Goal: Task Accomplishment & Management: Complete application form

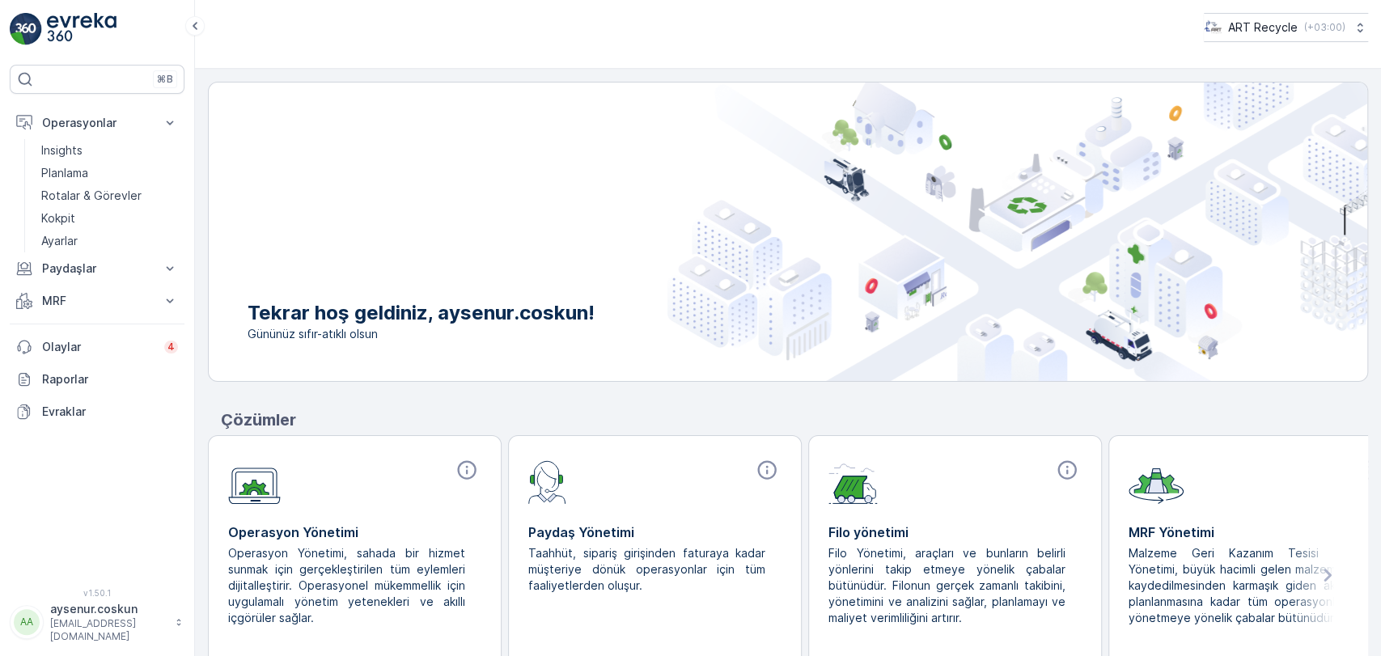
click at [80, 35] on img at bounding box center [82, 29] width 70 height 32
click at [98, 178] on link "Planlama" at bounding box center [110, 173] width 150 height 23
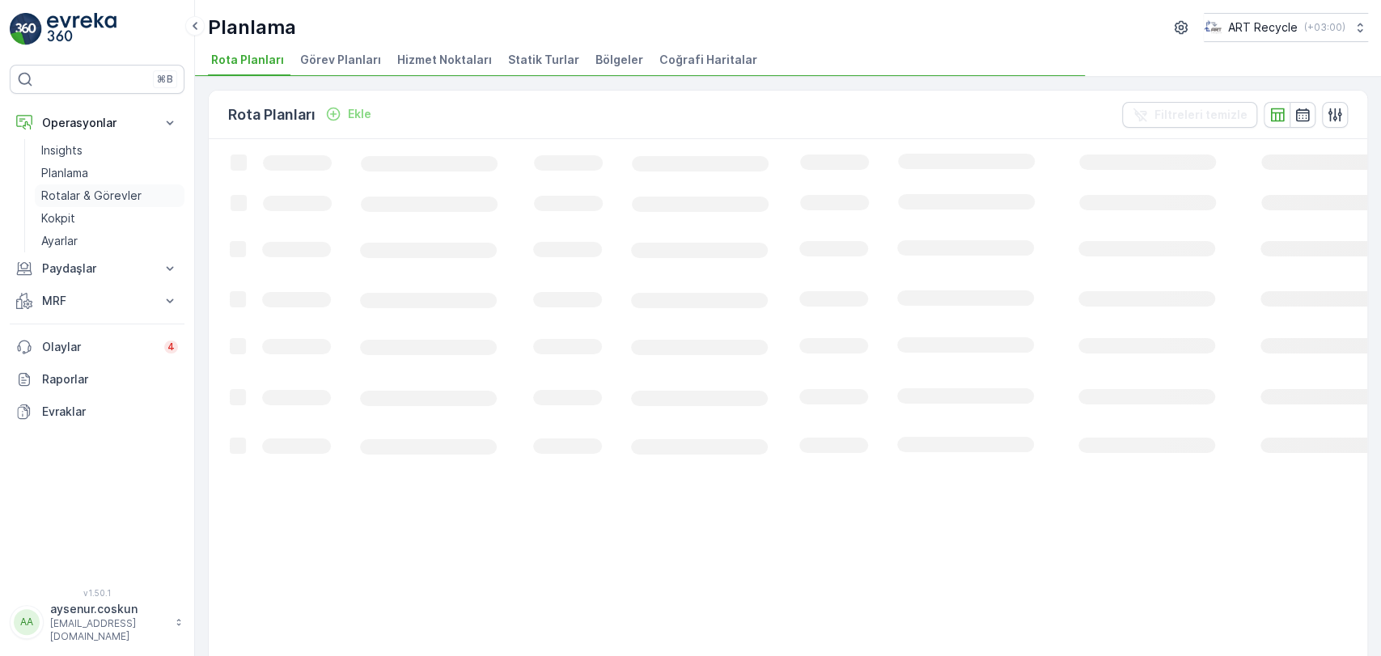
click at [102, 196] on p "Rotalar & Görevler" at bounding box center [91, 196] width 100 height 16
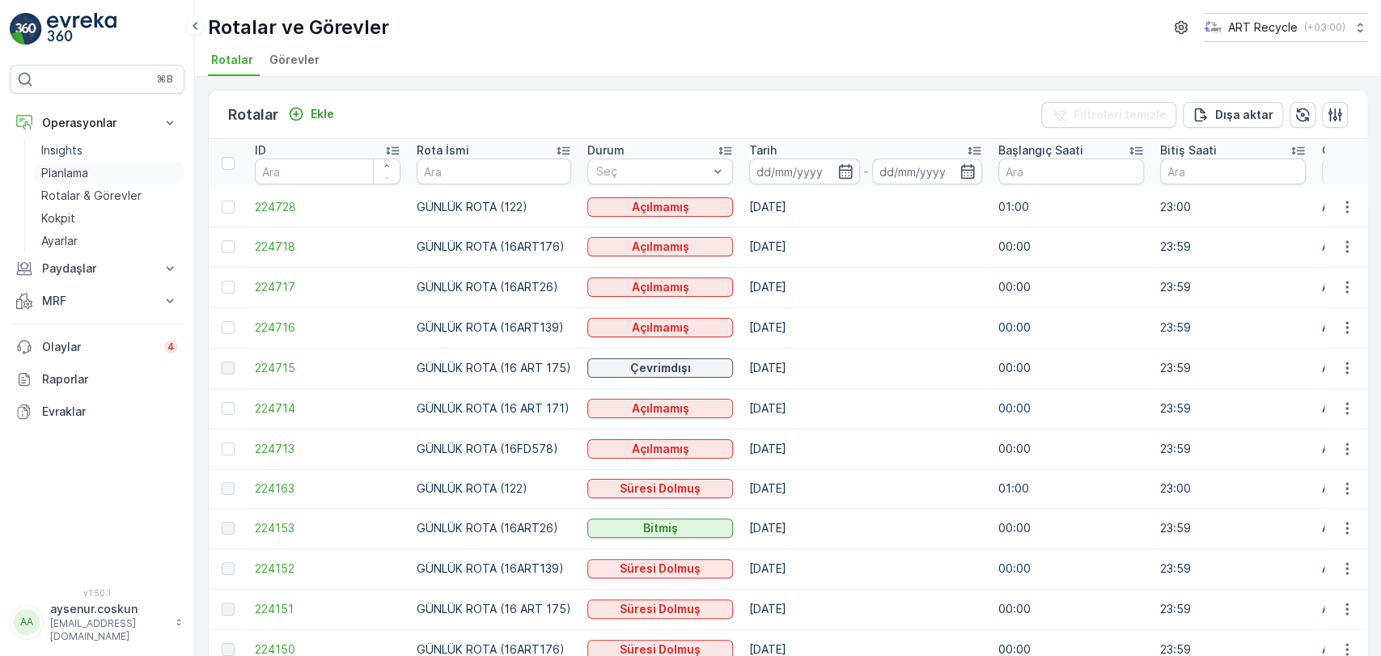
drag, startPoint x: 82, startPoint y: 197, endPoint x: 153, endPoint y: 166, distance: 77.5
click at [82, 197] on p "Rotalar & Görevler" at bounding box center [91, 196] width 100 height 16
click at [129, 171] on link "Planlama" at bounding box center [110, 173] width 150 height 23
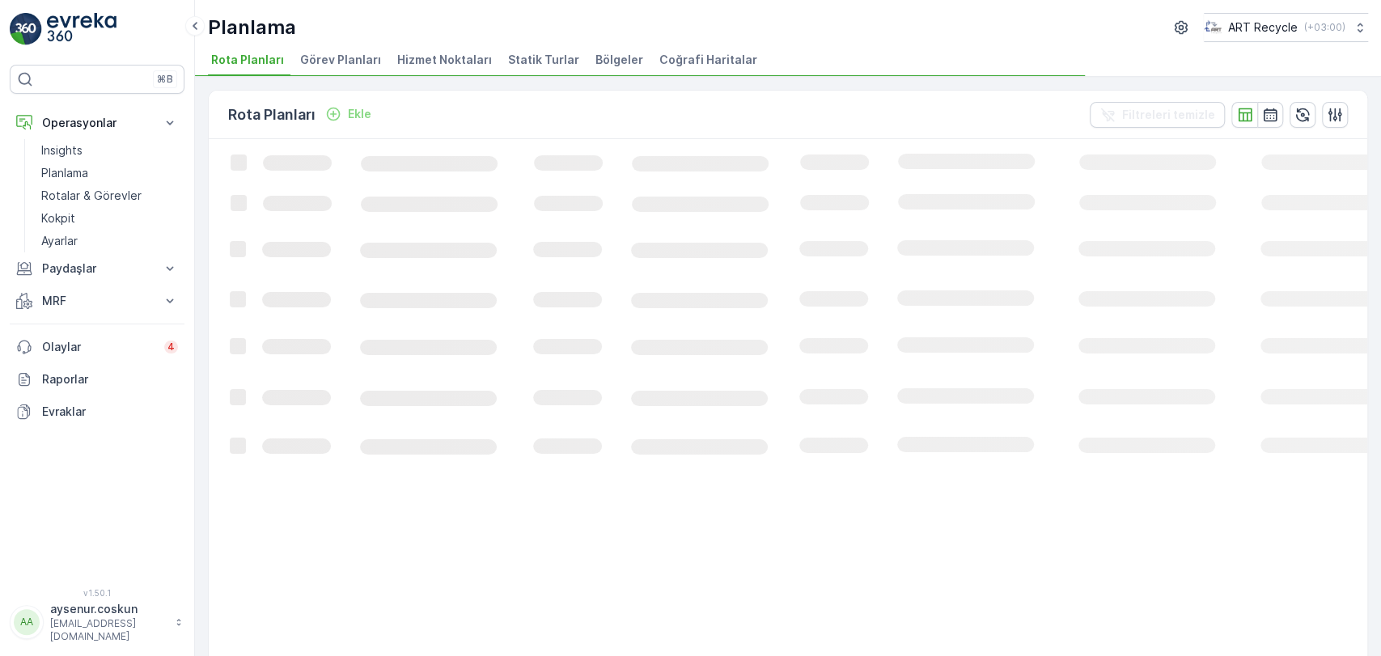
click at [447, 55] on span "Hizmet Noktaları" at bounding box center [444, 60] width 95 height 16
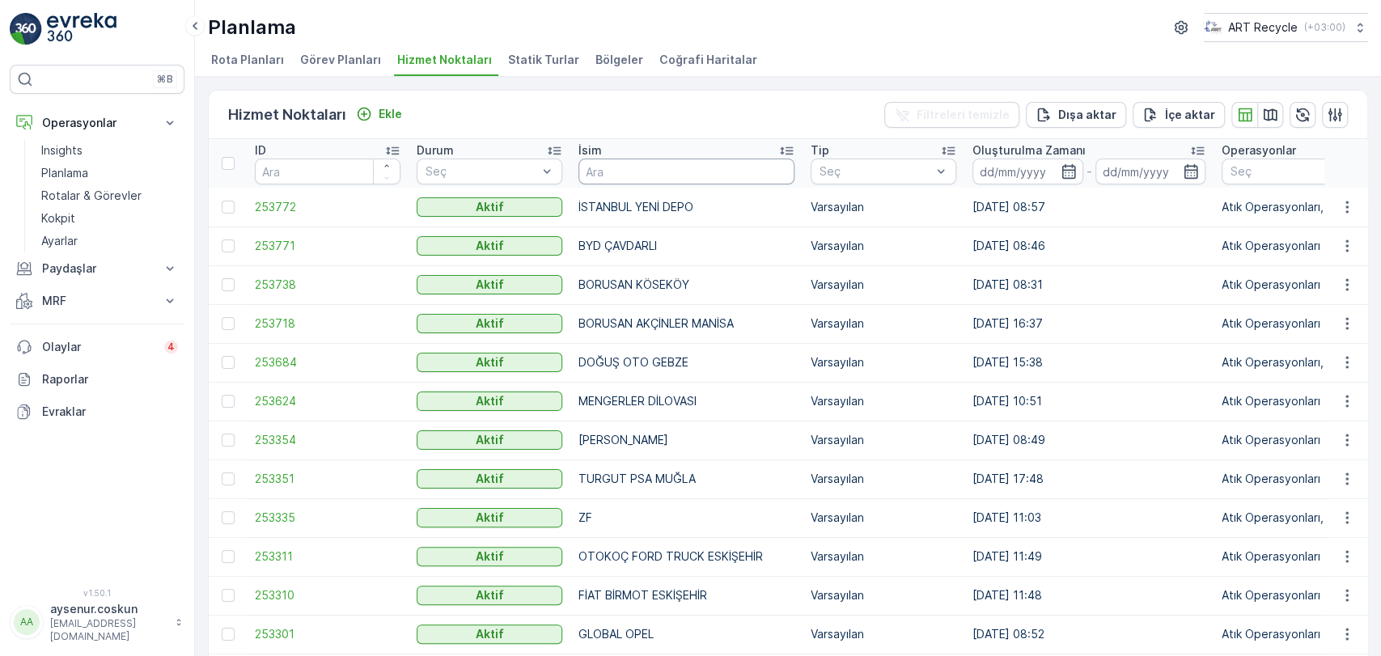
click at [608, 168] on input "text" at bounding box center [686, 172] width 216 height 26
type input "ALTUR"
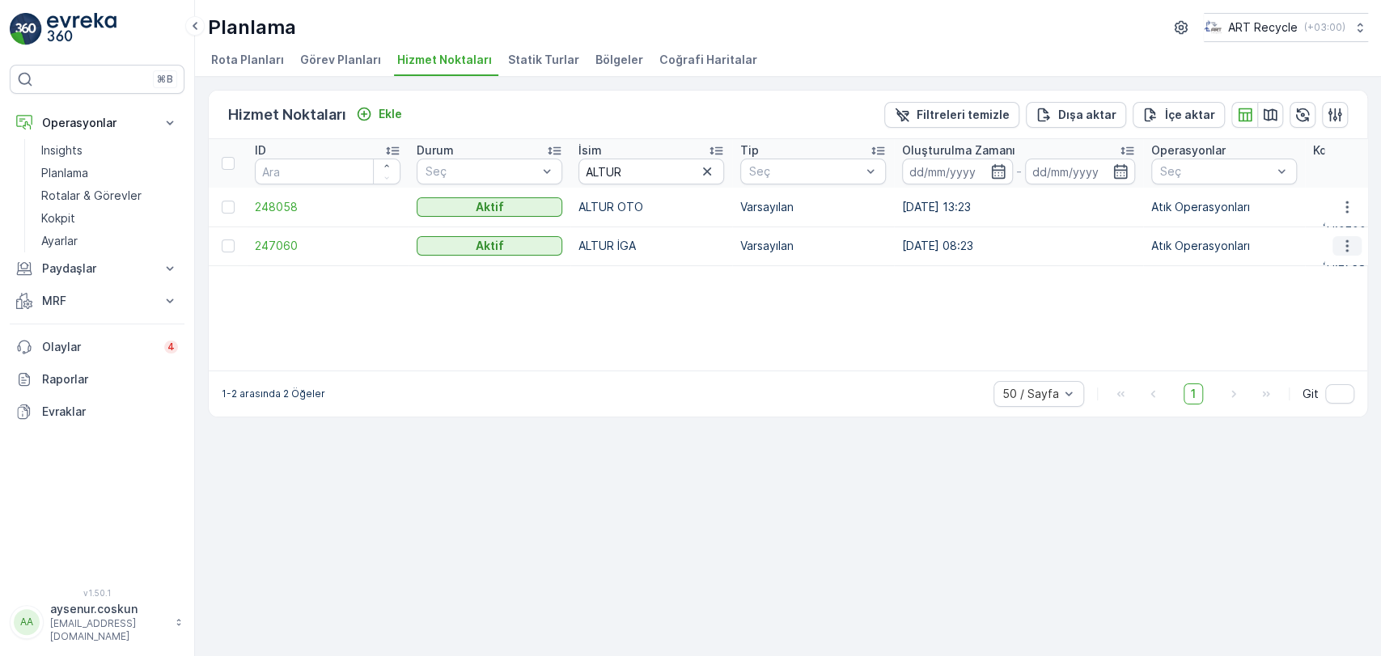
click at [1340, 251] on icon "button" at bounding box center [1347, 246] width 16 height 16
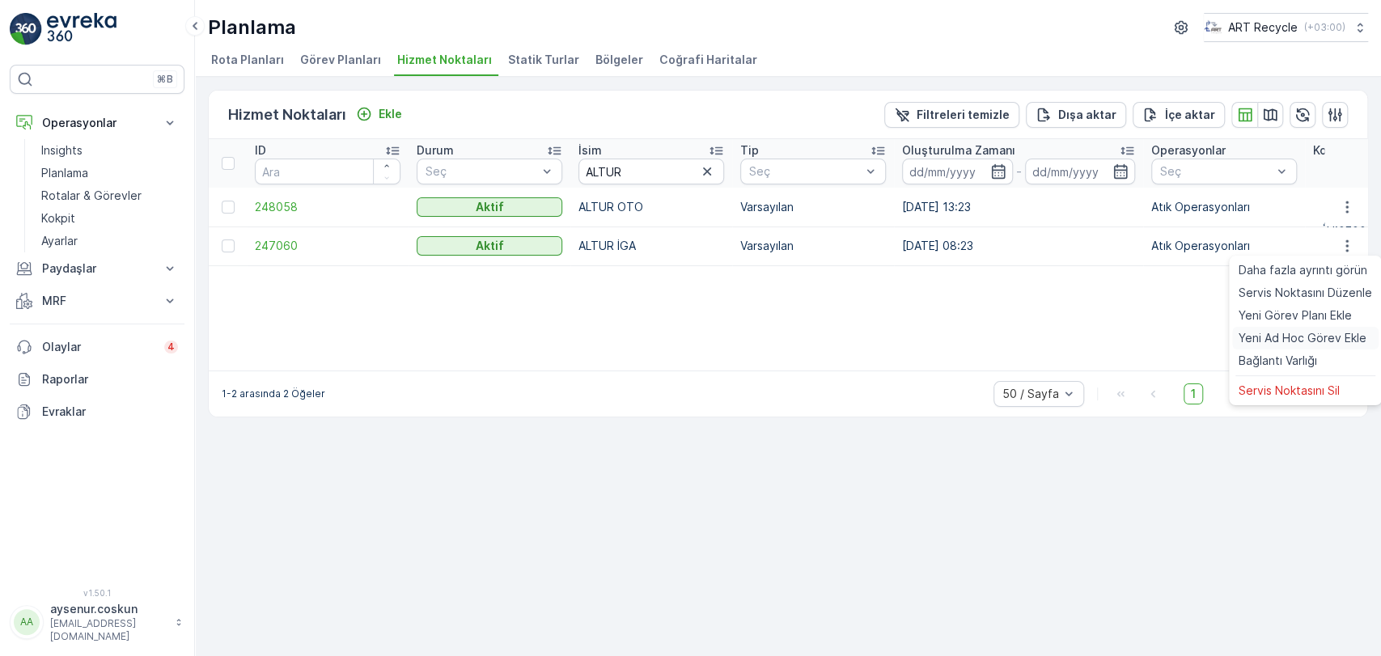
click at [1289, 337] on span "Yeni Ad Hoc Görev Ekle" at bounding box center [1303, 338] width 128 height 16
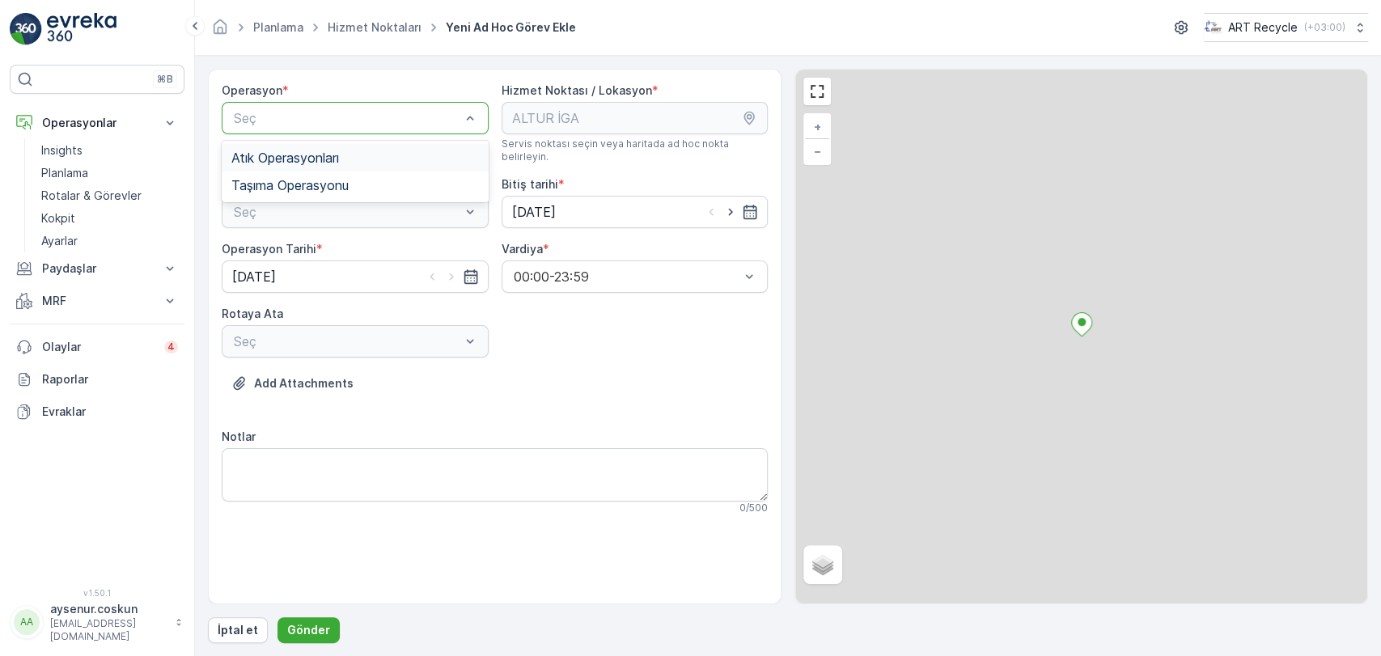
click at [328, 156] on span "Atık Operasyonları" at bounding box center [285, 157] width 108 height 15
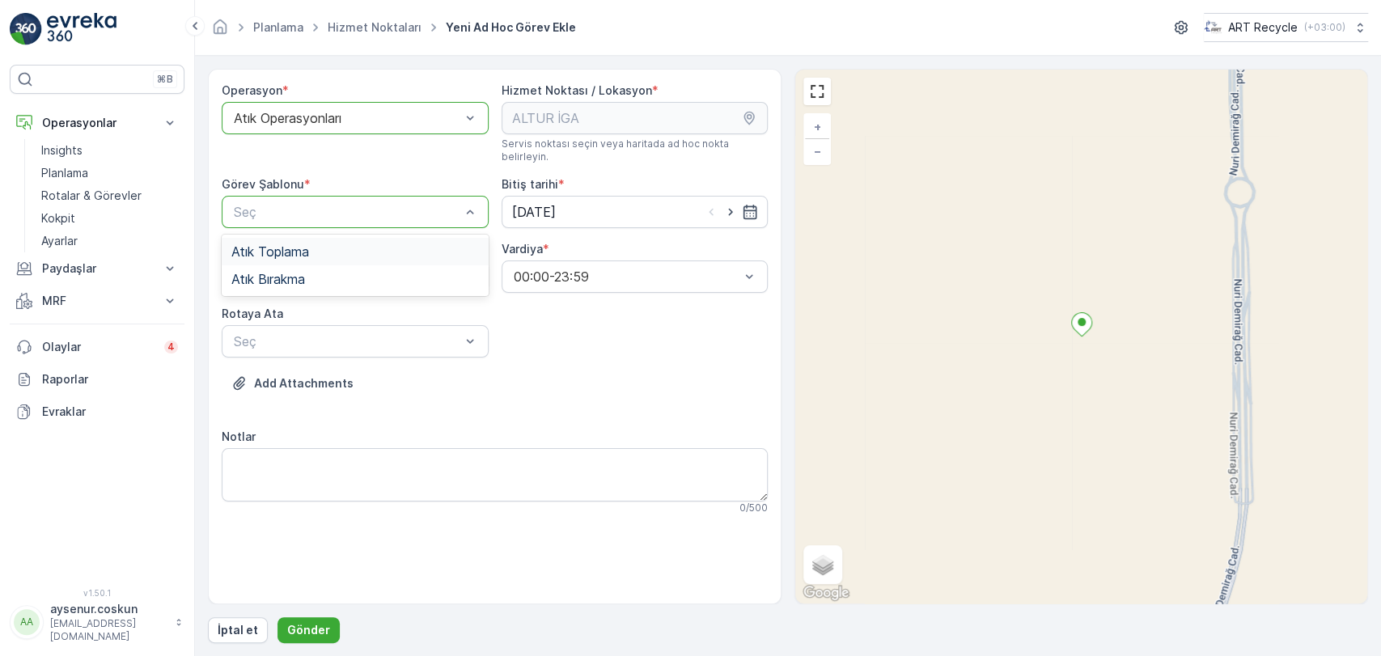
click at [341, 238] on div "Atık Toplama" at bounding box center [355, 252] width 267 height 28
click at [526, 201] on input "[DATE]" at bounding box center [635, 212] width 267 height 32
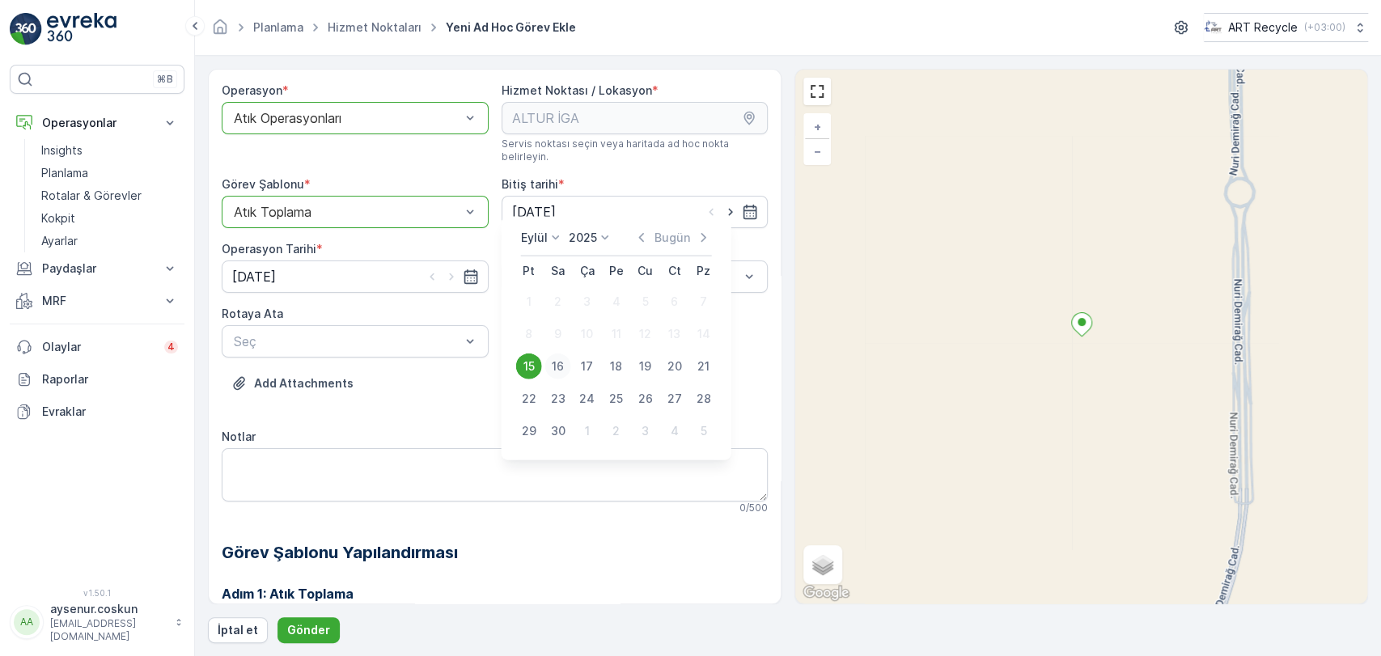
click at [553, 360] on div "16" at bounding box center [558, 367] width 26 height 26
type input "[DATE]"
click at [308, 260] on input "[DATE]" at bounding box center [355, 276] width 267 height 32
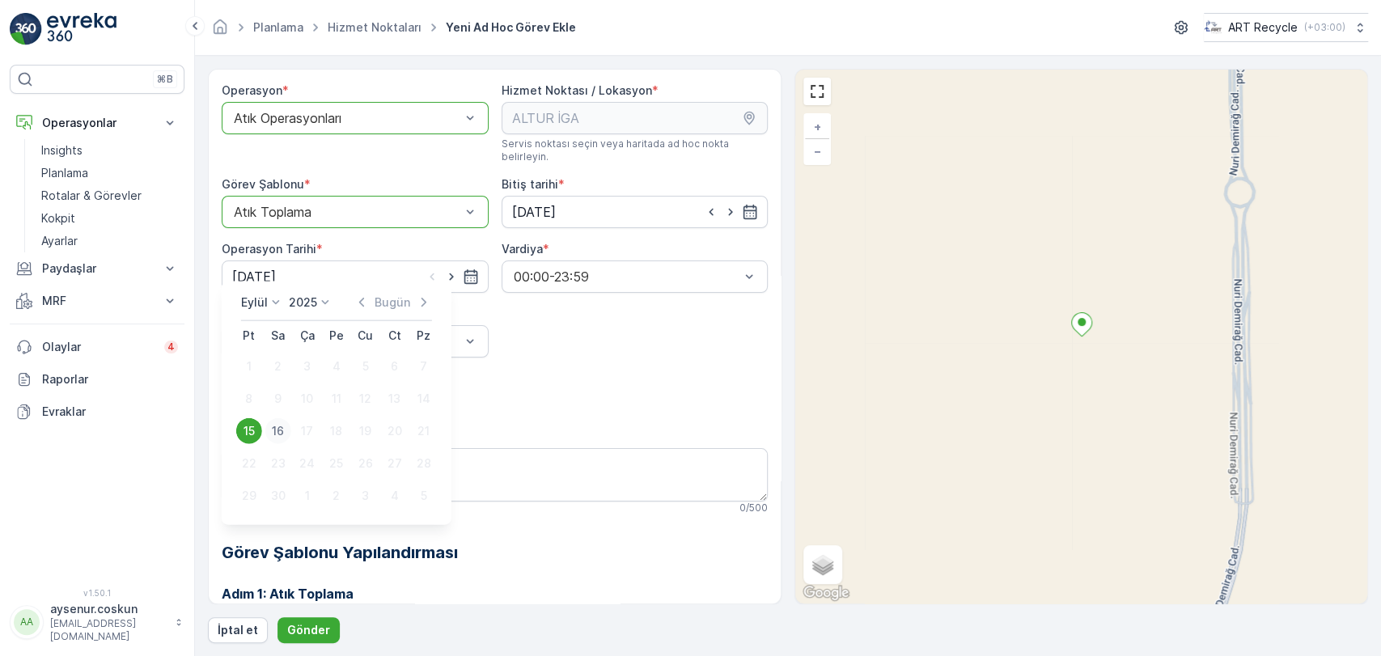
click at [278, 435] on div "16" at bounding box center [278, 431] width 26 height 26
type input "[DATE]"
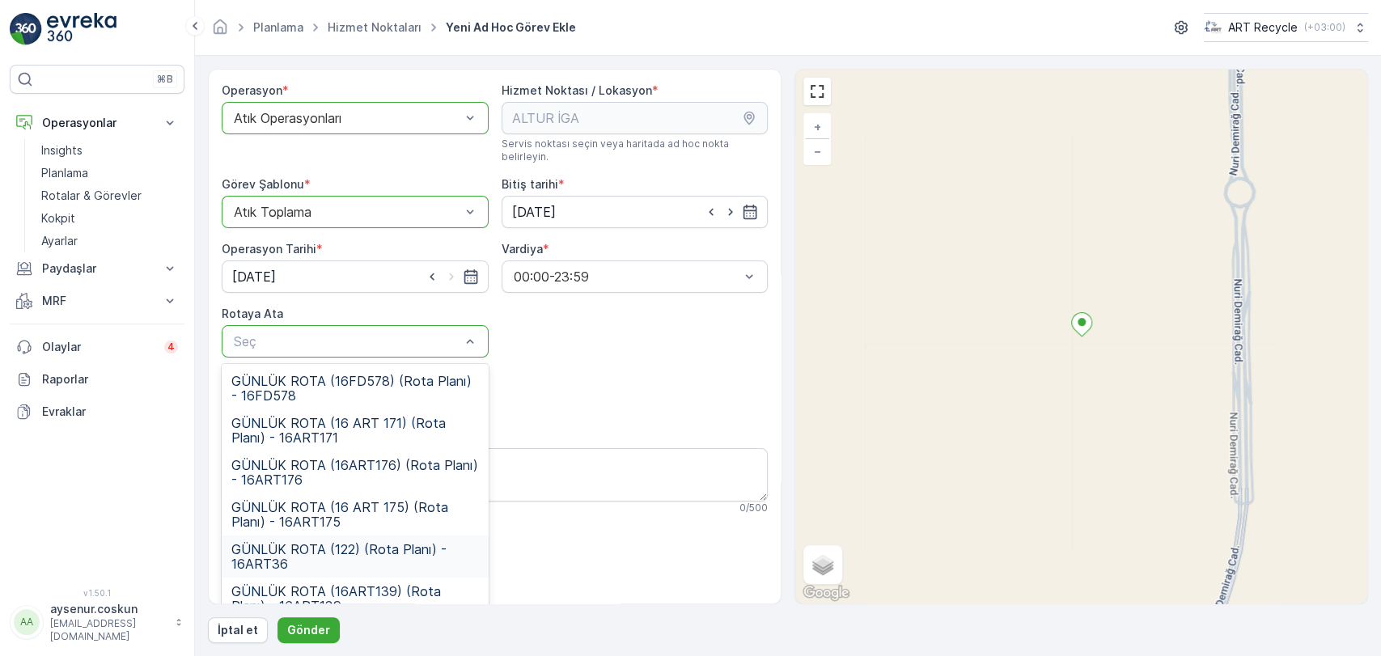
click at [377, 542] on span "GÜNLÜK ROTA (122) (Rota Planı) - 16ART36" at bounding box center [355, 556] width 248 height 29
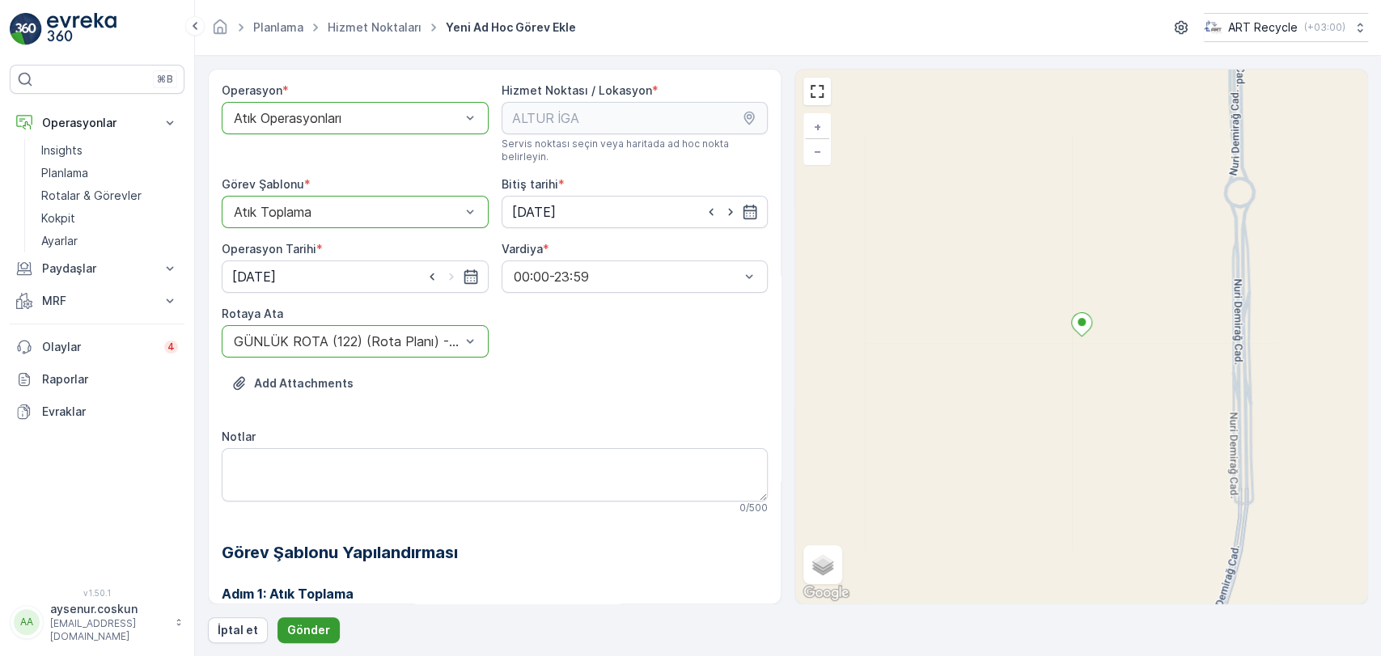
click at [310, 638] on button "Gönder" at bounding box center [308, 630] width 62 height 26
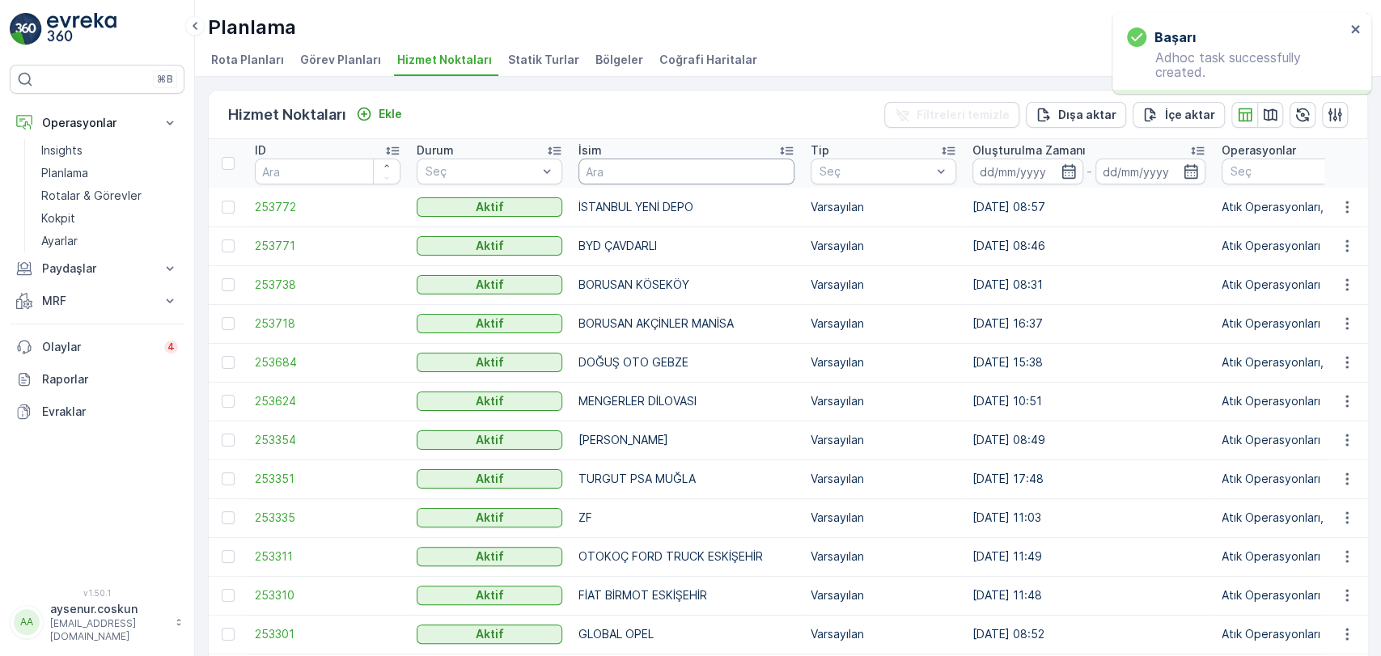
click at [634, 174] on input "text" at bounding box center [686, 172] width 216 height 26
type input "ÖZAYDIN"
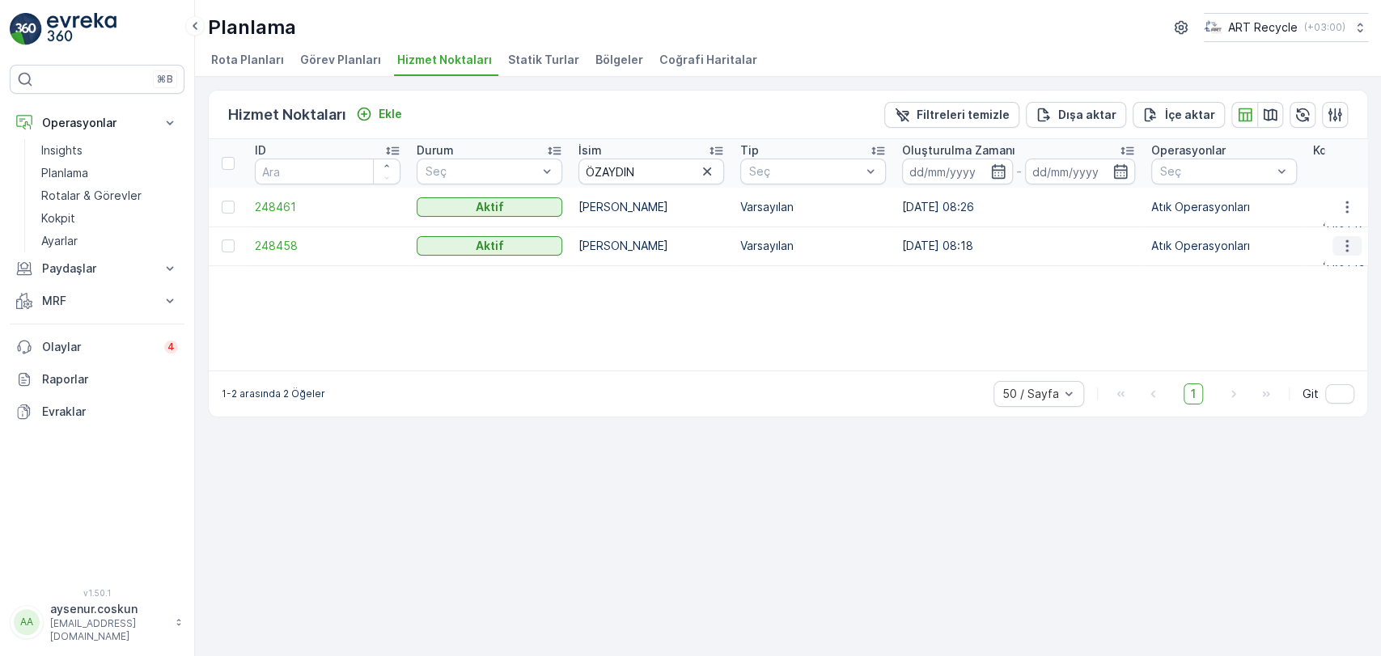
click at [1355, 247] on button "button" at bounding box center [1346, 245] width 29 height 19
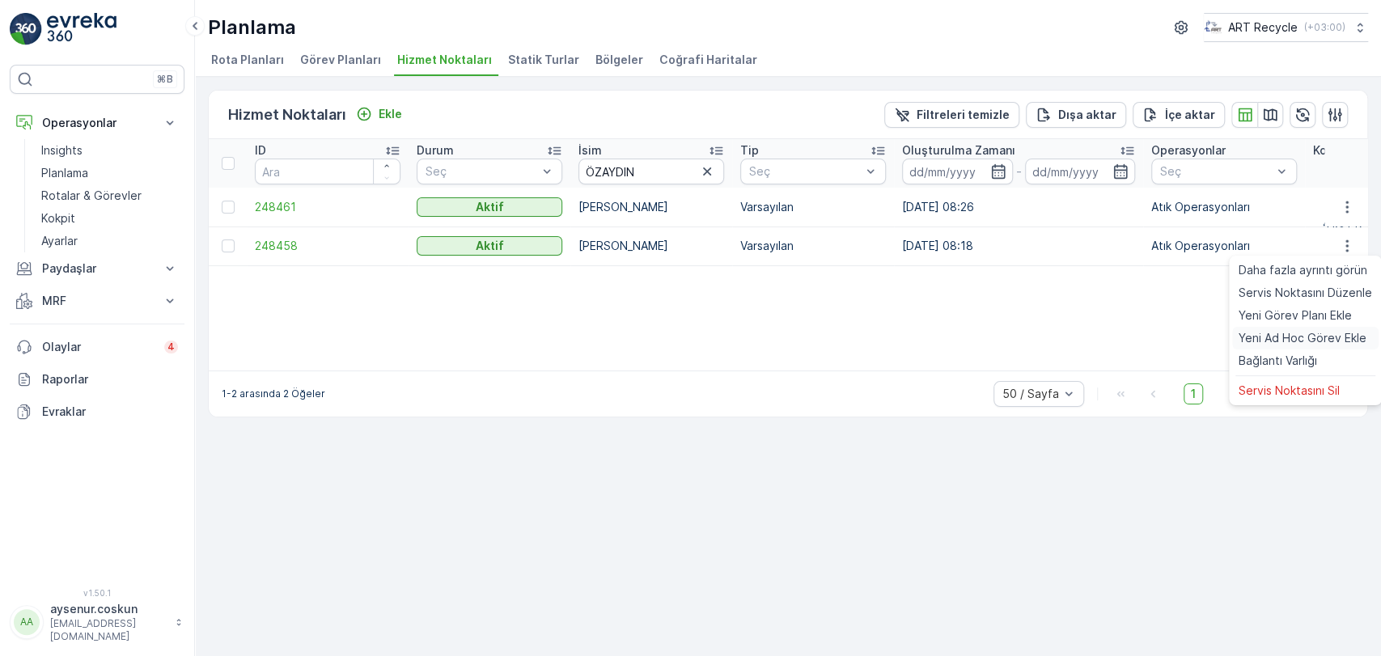
click at [1309, 341] on span "Yeni Ad Hoc Görev Ekle" at bounding box center [1303, 338] width 128 height 16
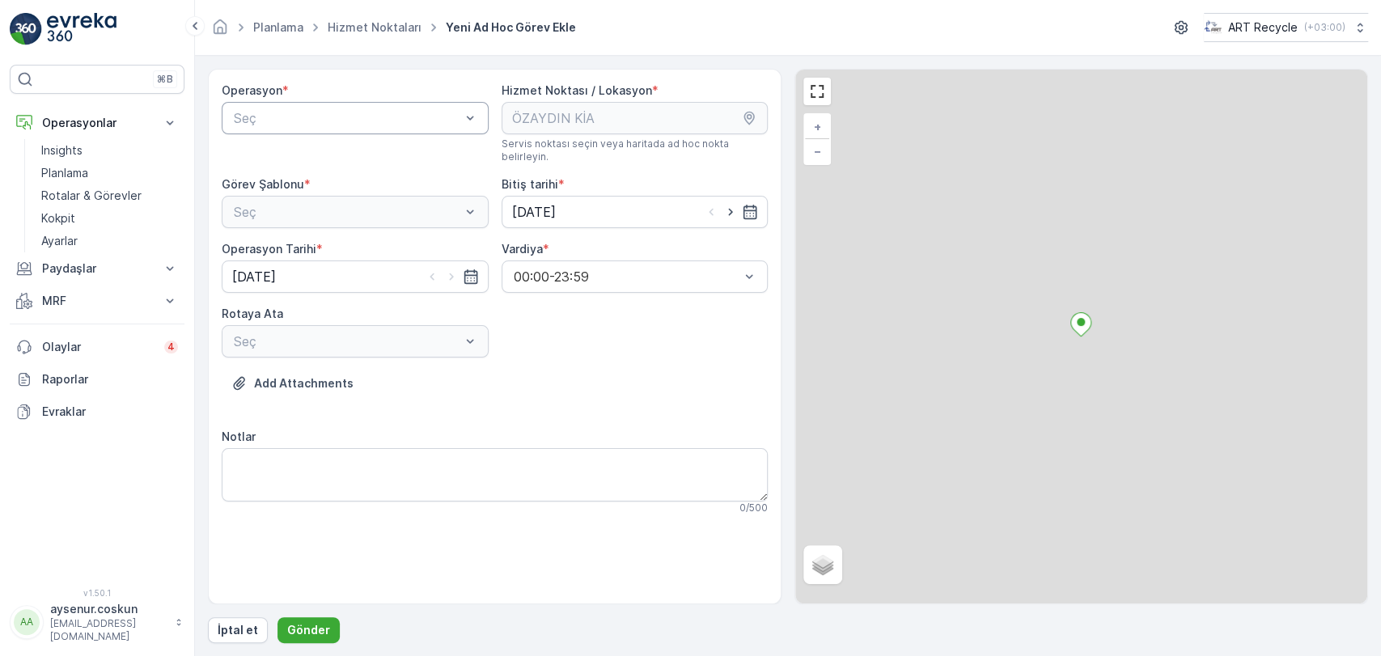
click at [311, 132] on div "Seç" at bounding box center [355, 118] width 267 height 32
click at [304, 154] on span "Atık Operasyonları" at bounding box center [285, 157] width 108 height 15
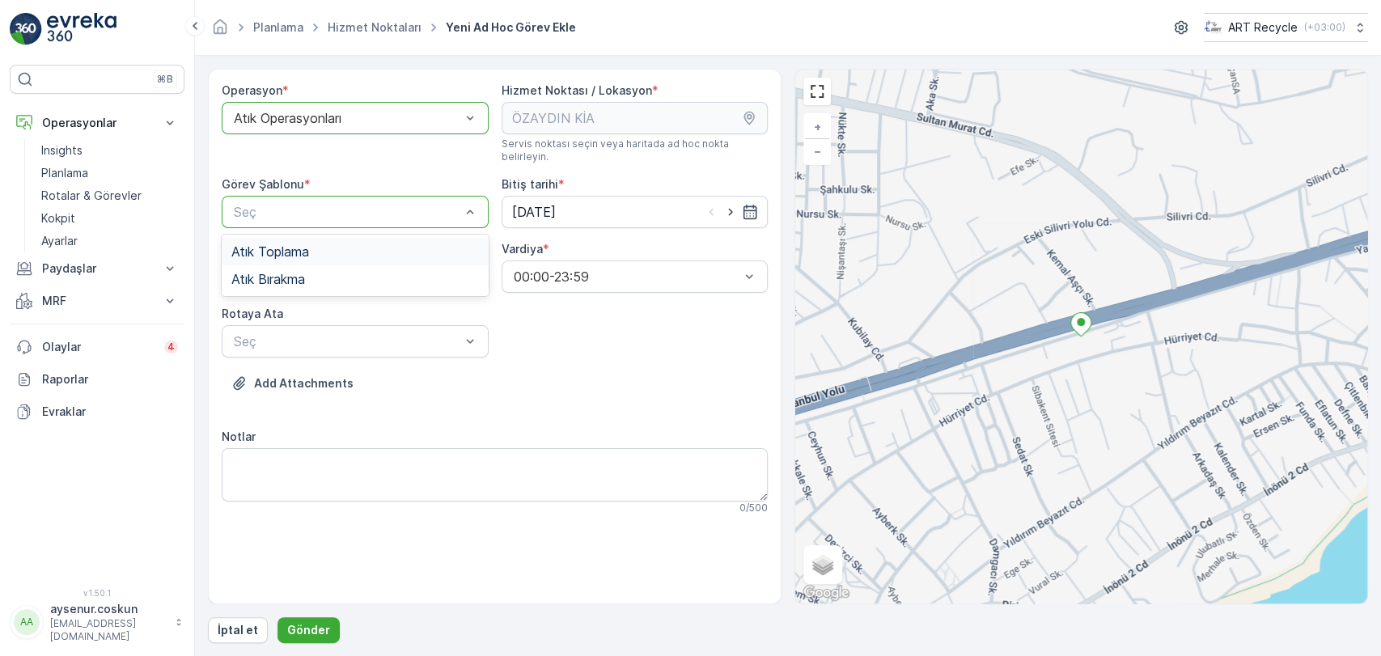
click at [366, 244] on div "Atık Toplama" at bounding box center [355, 251] width 248 height 15
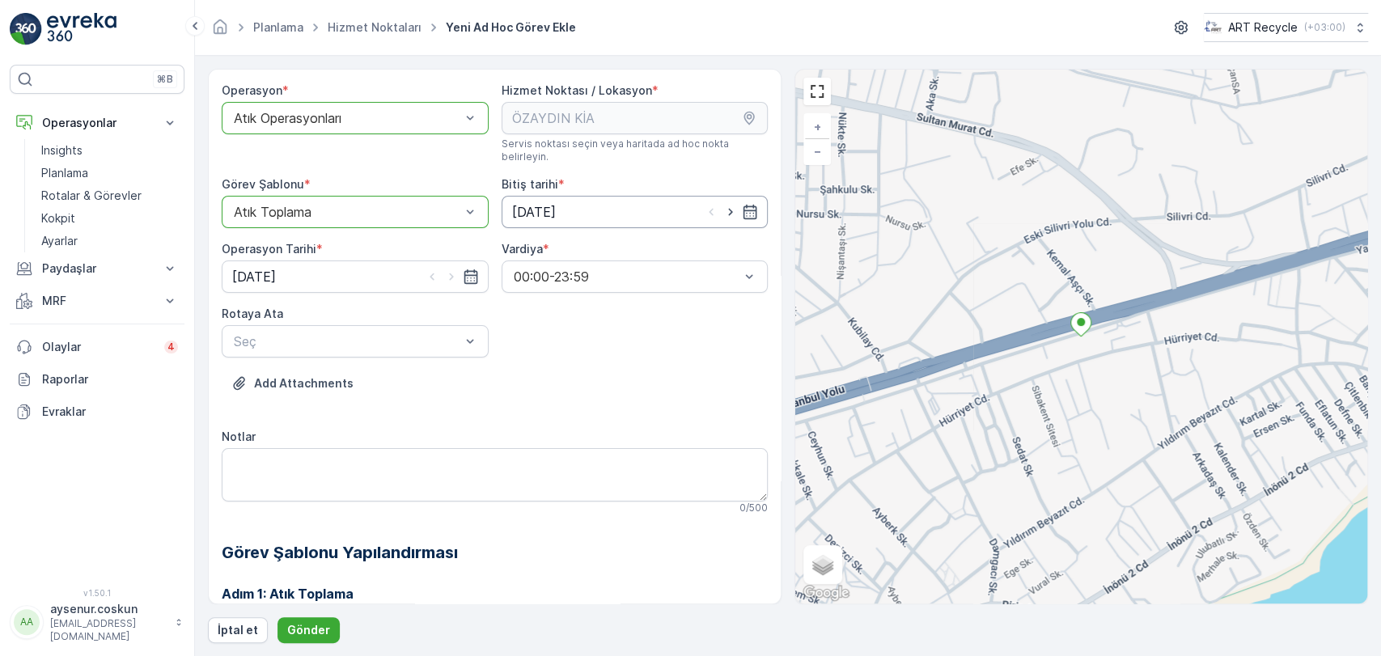
click at [539, 196] on input "[DATE]" at bounding box center [635, 212] width 267 height 32
click at [561, 362] on div "16" at bounding box center [556, 367] width 26 height 26
type input "[DATE]"
click at [356, 260] on input "[DATE]" at bounding box center [355, 276] width 267 height 32
click at [282, 425] on div "16" at bounding box center [278, 431] width 26 height 26
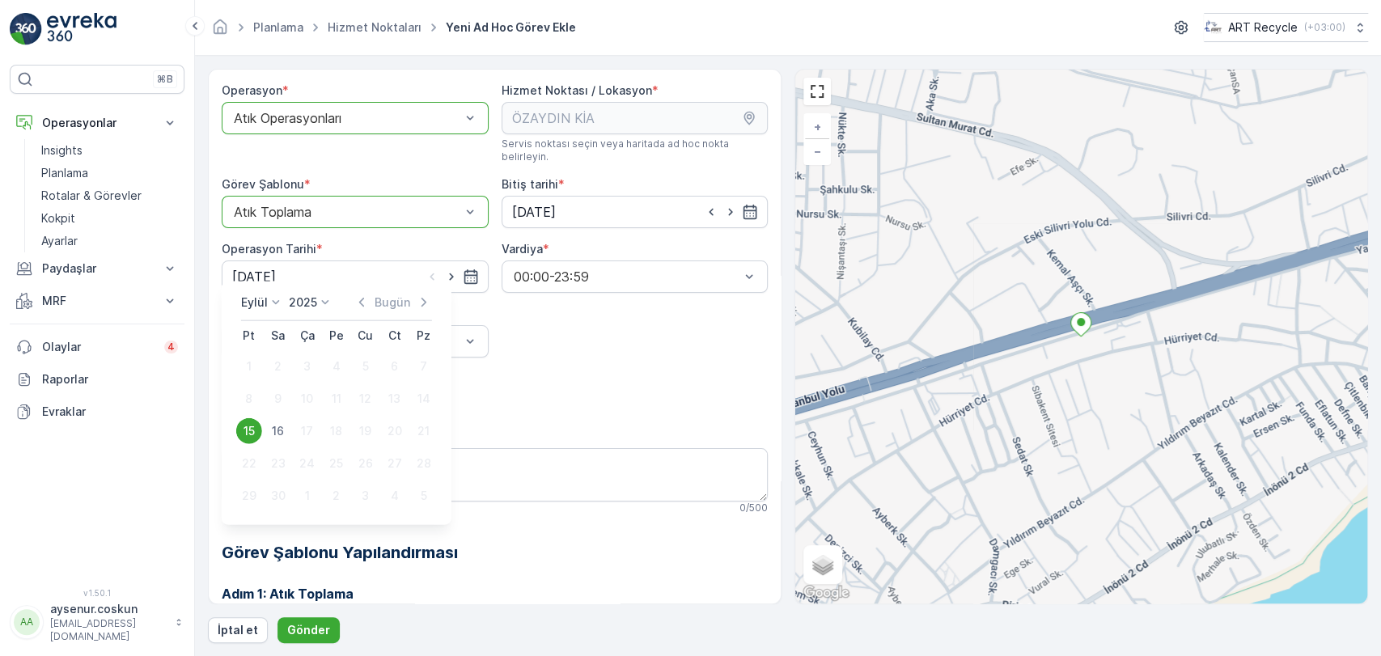
type input "[DATE]"
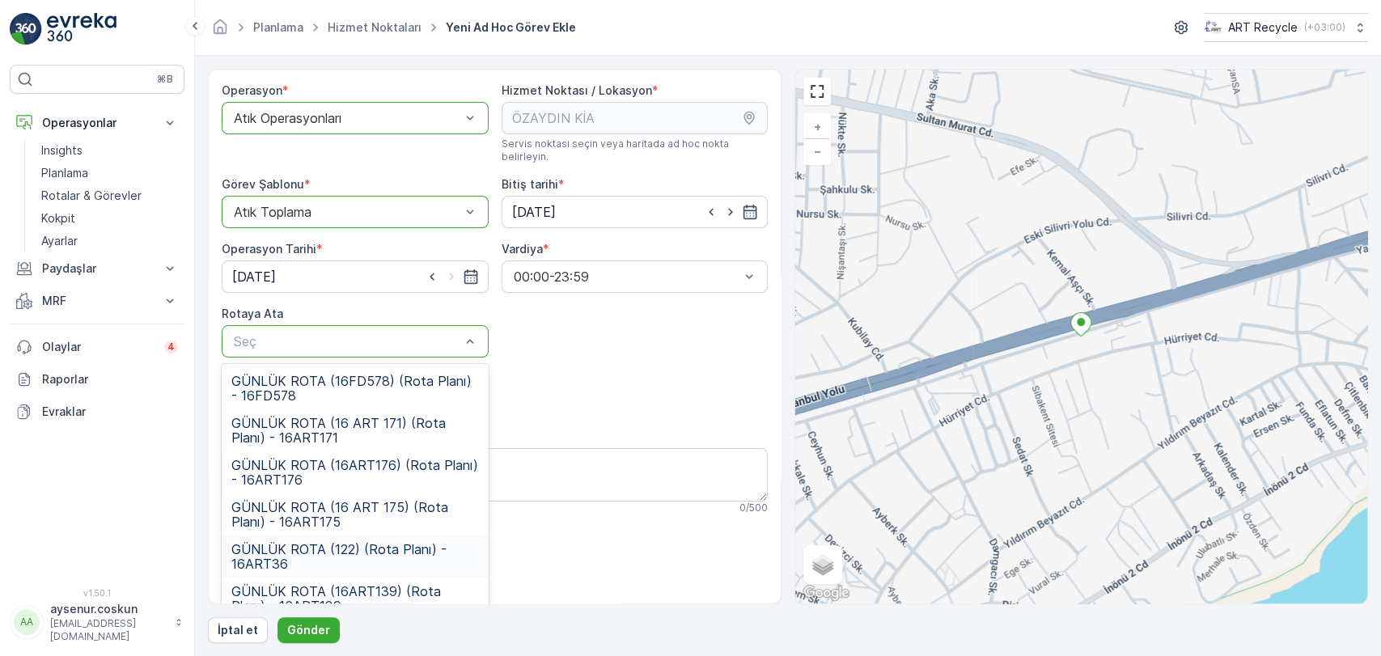
click at [369, 544] on span "GÜNLÜK ROTA (122) (Rota Planı) - 16ART36" at bounding box center [355, 556] width 248 height 29
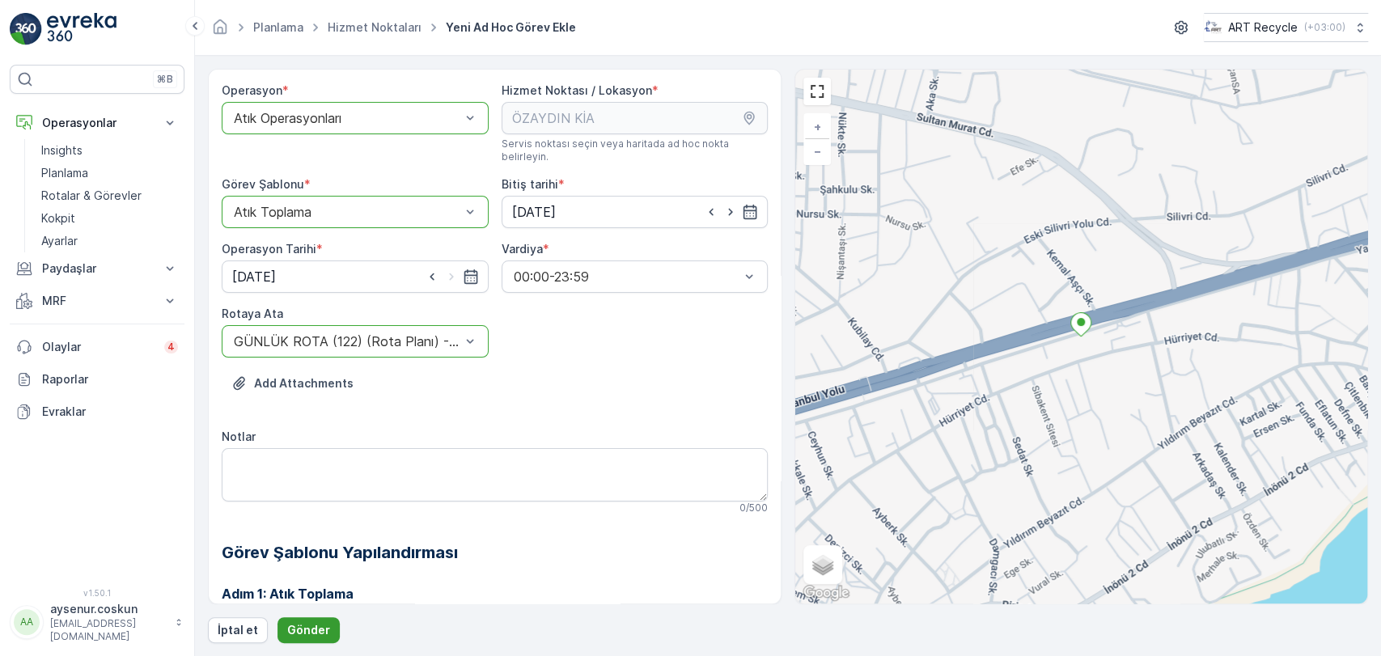
click at [317, 628] on p "Gönder" at bounding box center [308, 630] width 43 height 16
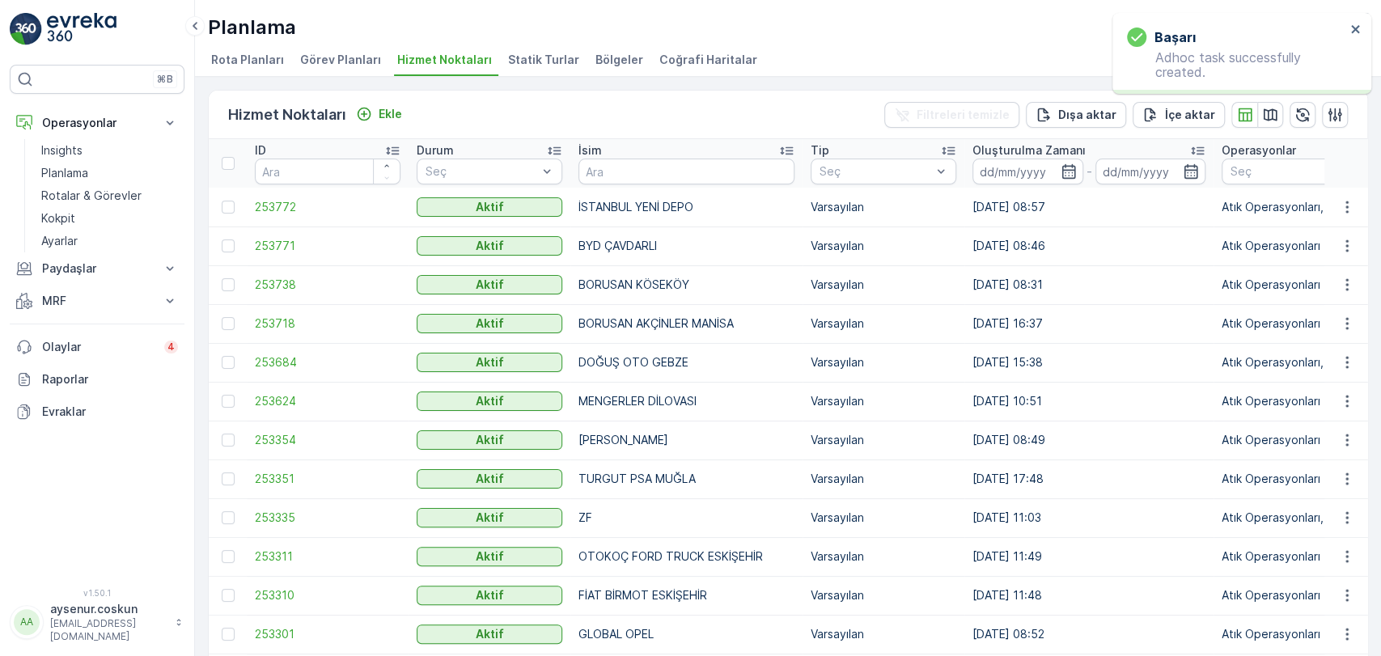
click at [655, 188] on td "İSTANBUL YENİ DEPO" at bounding box center [686, 207] width 232 height 39
click at [655, 181] on input "text" at bounding box center [686, 172] width 216 height 26
type input "MEZCAR"
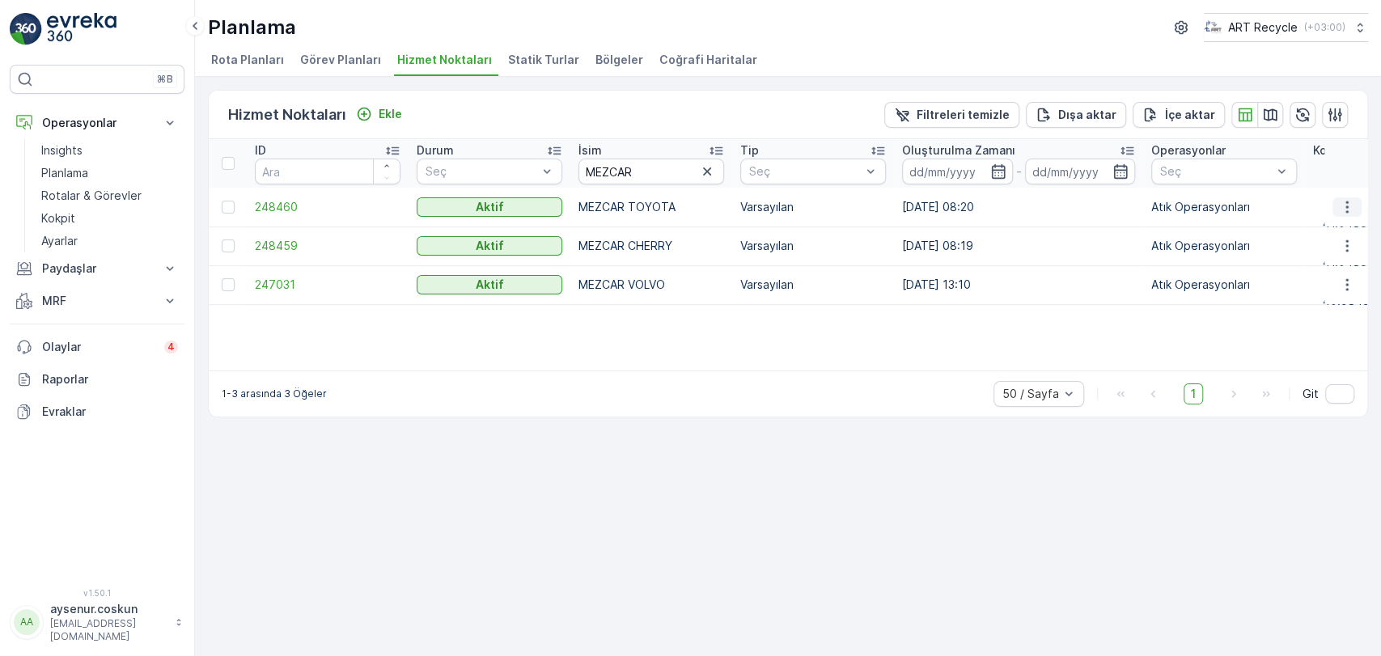
click at [1355, 207] on button "button" at bounding box center [1346, 206] width 29 height 19
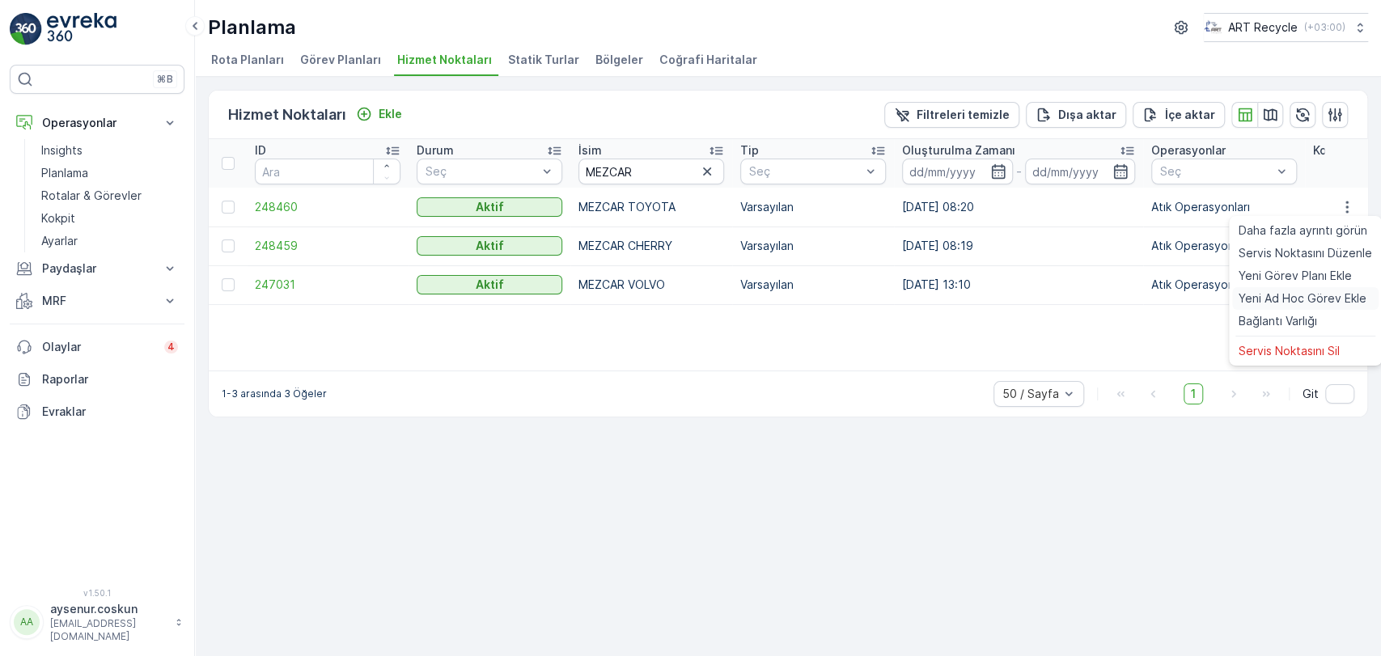
click at [1326, 301] on span "Yeni Ad Hoc Görev Ekle" at bounding box center [1303, 298] width 128 height 16
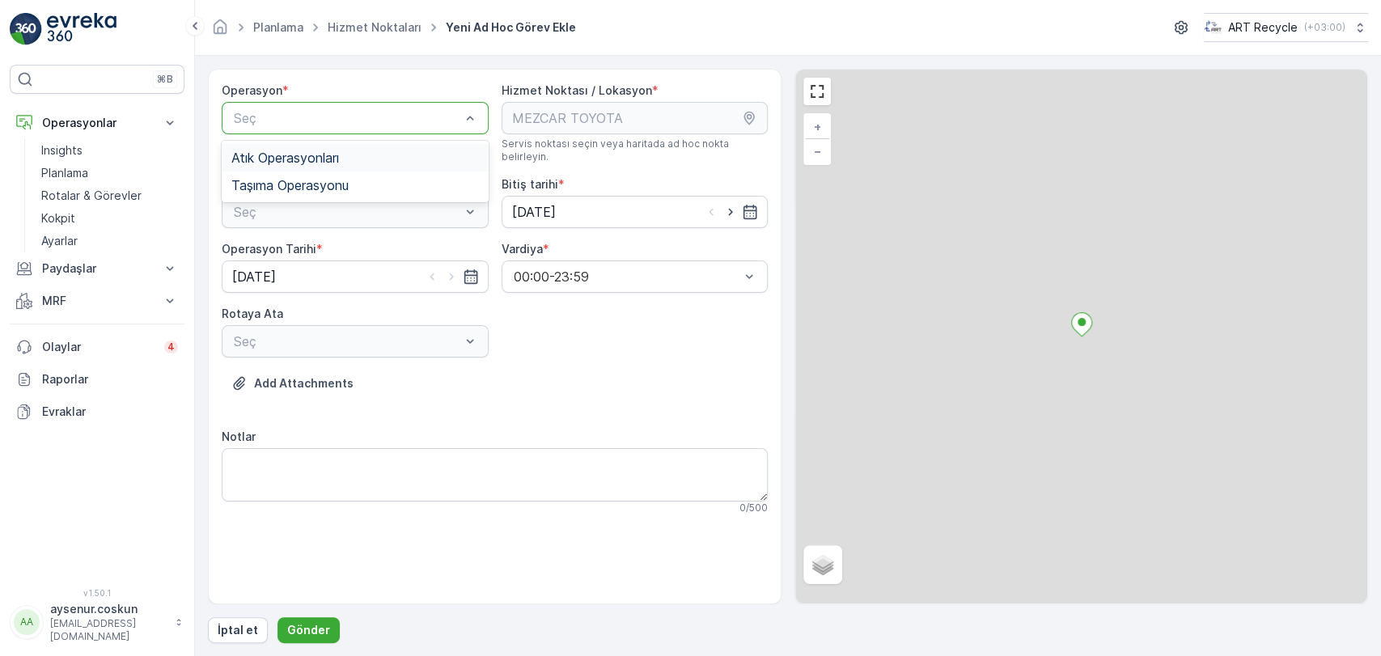
click at [392, 104] on div "Seç" at bounding box center [355, 118] width 267 height 32
click at [370, 141] on div "Atık Operasyonları Taşıma Operasyonu" at bounding box center [355, 171] width 267 height 61
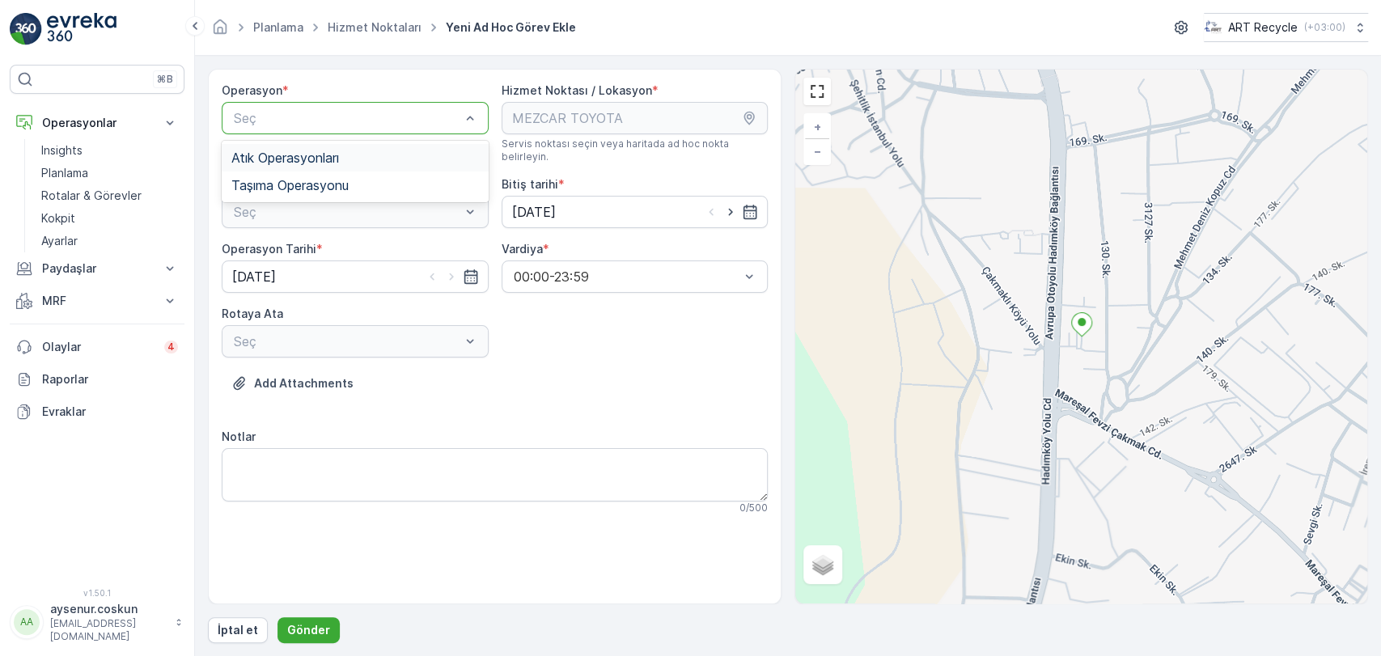
click at [368, 148] on div "Atık Operasyonları" at bounding box center [355, 158] width 267 height 28
click at [361, 244] on div "Atık Toplama" at bounding box center [355, 251] width 248 height 15
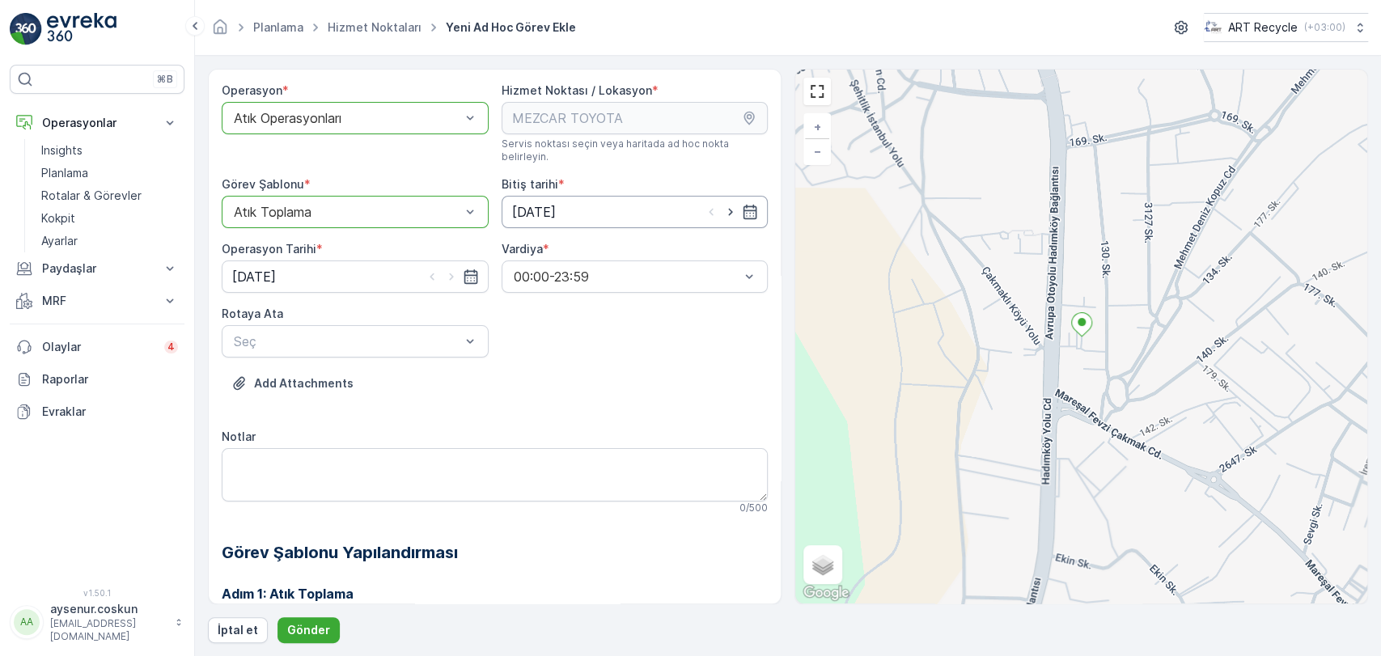
click at [618, 196] on input "[DATE]" at bounding box center [635, 212] width 267 height 32
click at [565, 370] on div "16" at bounding box center [556, 367] width 26 height 26
type input "[DATE]"
click at [408, 260] on input "[DATE]" at bounding box center [355, 276] width 267 height 32
click at [284, 425] on div "16" at bounding box center [278, 431] width 26 height 26
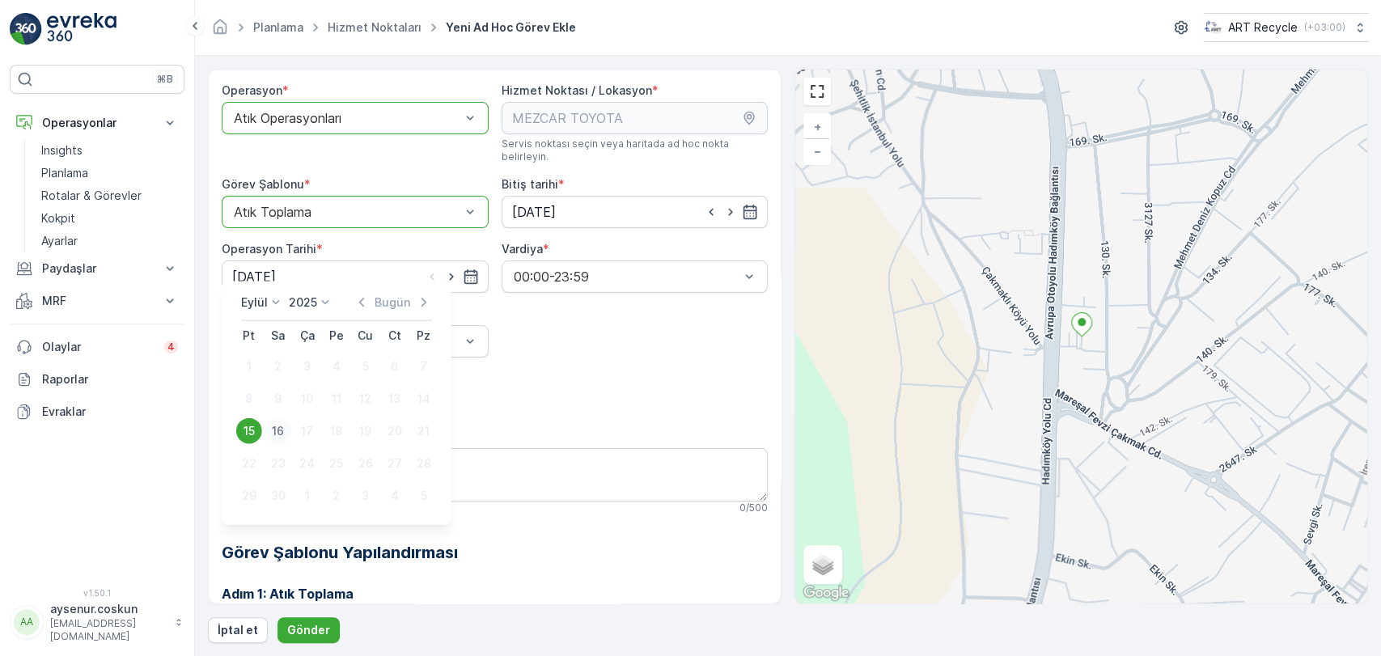
type input "[DATE]"
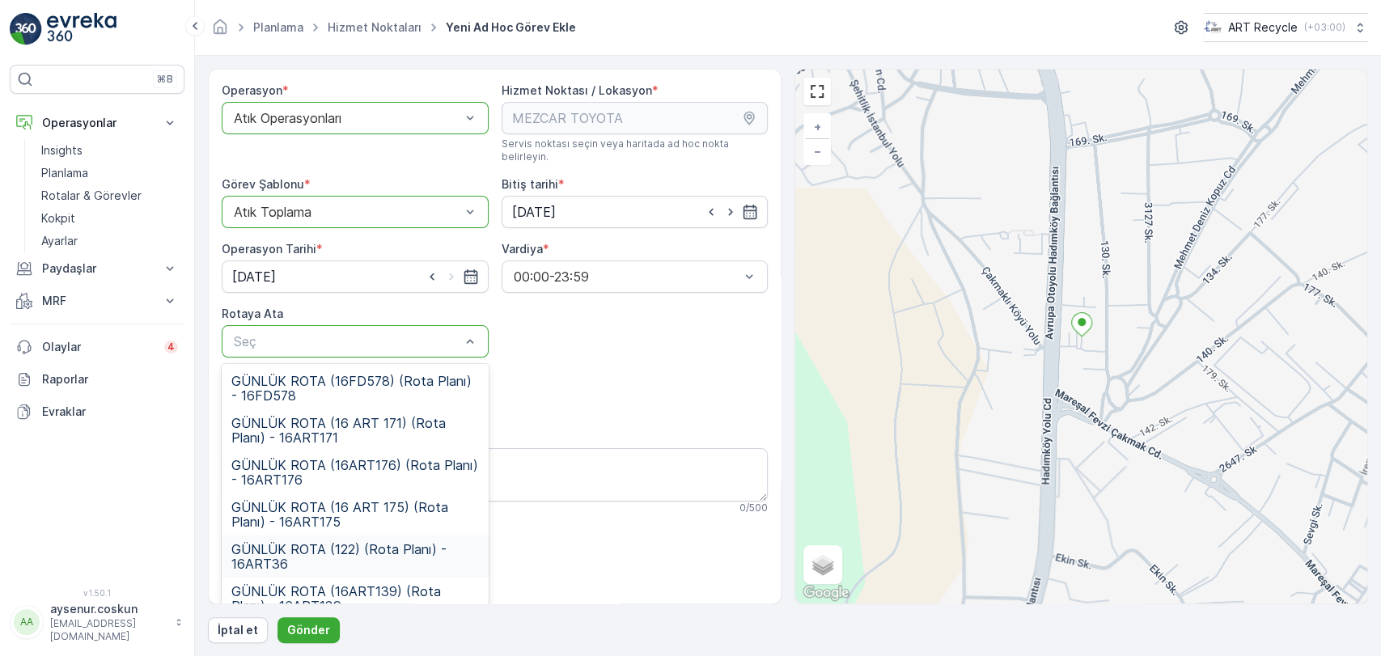
click at [417, 553] on span "GÜNLÜK ROTA (122) (Rota Planı) - 16ART36" at bounding box center [355, 556] width 248 height 29
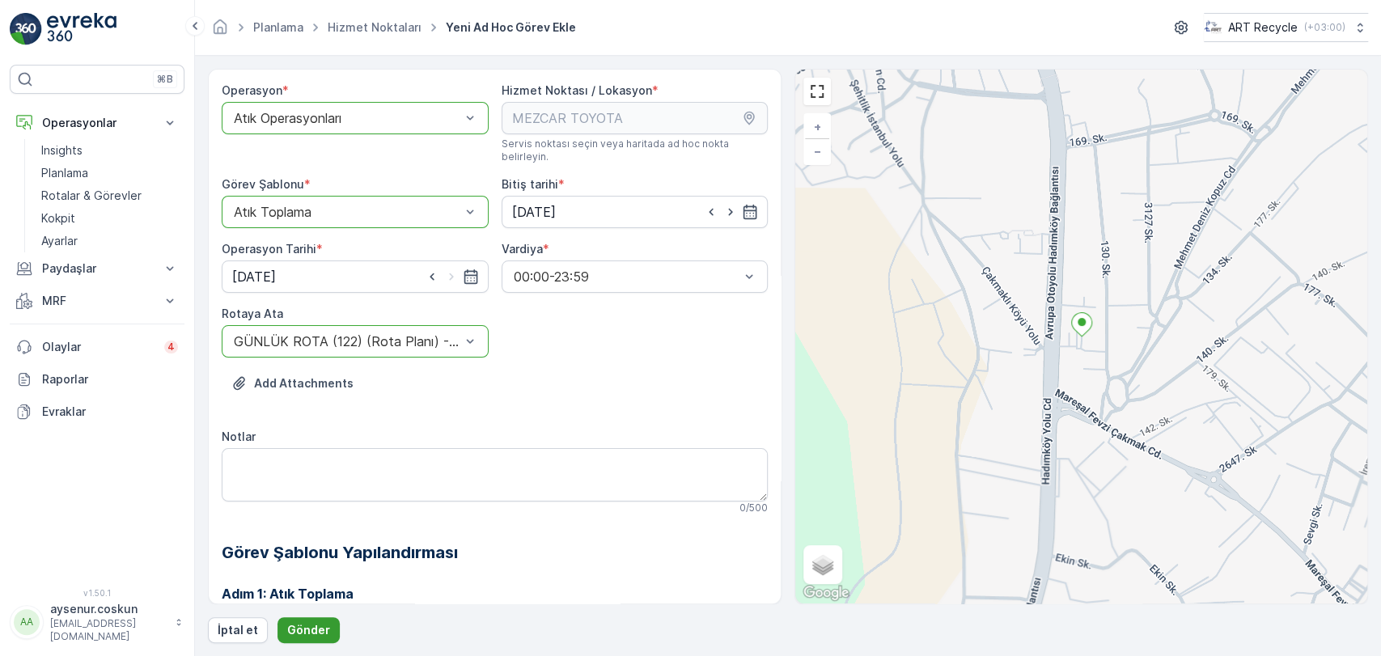
click at [316, 623] on p "Gönder" at bounding box center [308, 630] width 43 height 16
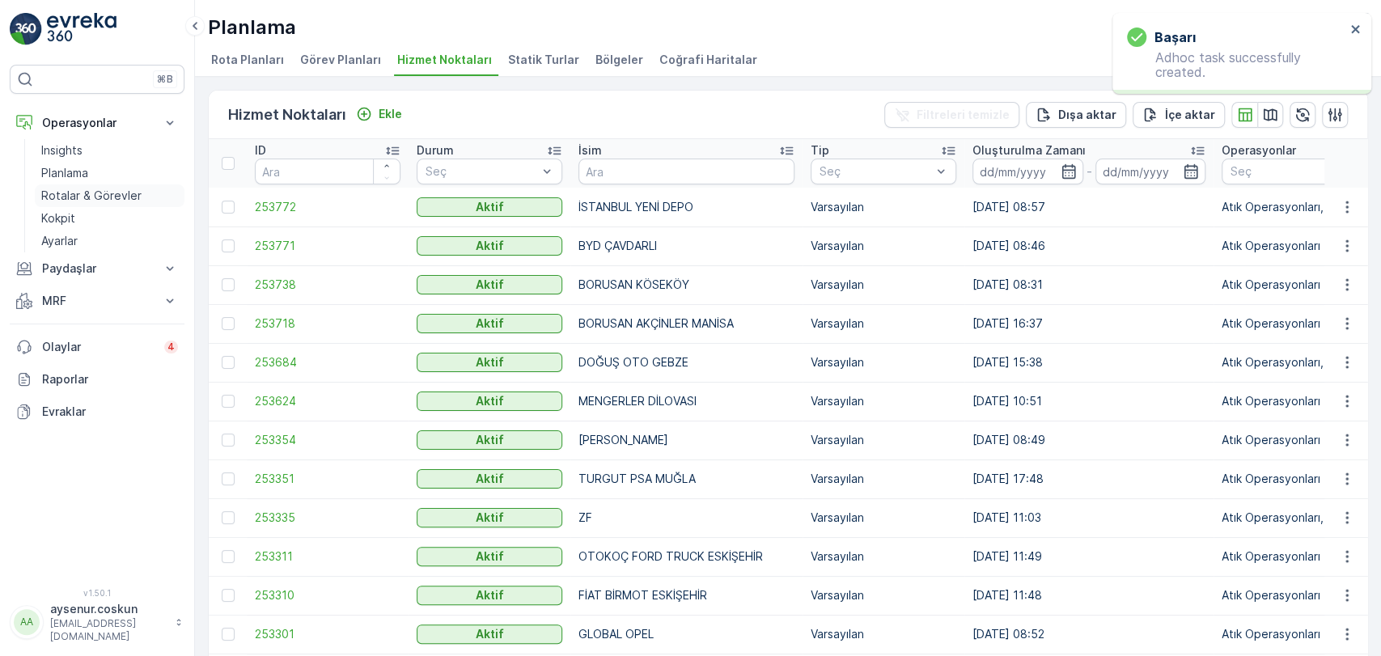
drag, startPoint x: 87, startPoint y: 197, endPoint x: 100, endPoint y: 197, distance: 12.9
click at [87, 197] on p "Rotalar & Görevler" at bounding box center [91, 196] width 100 height 16
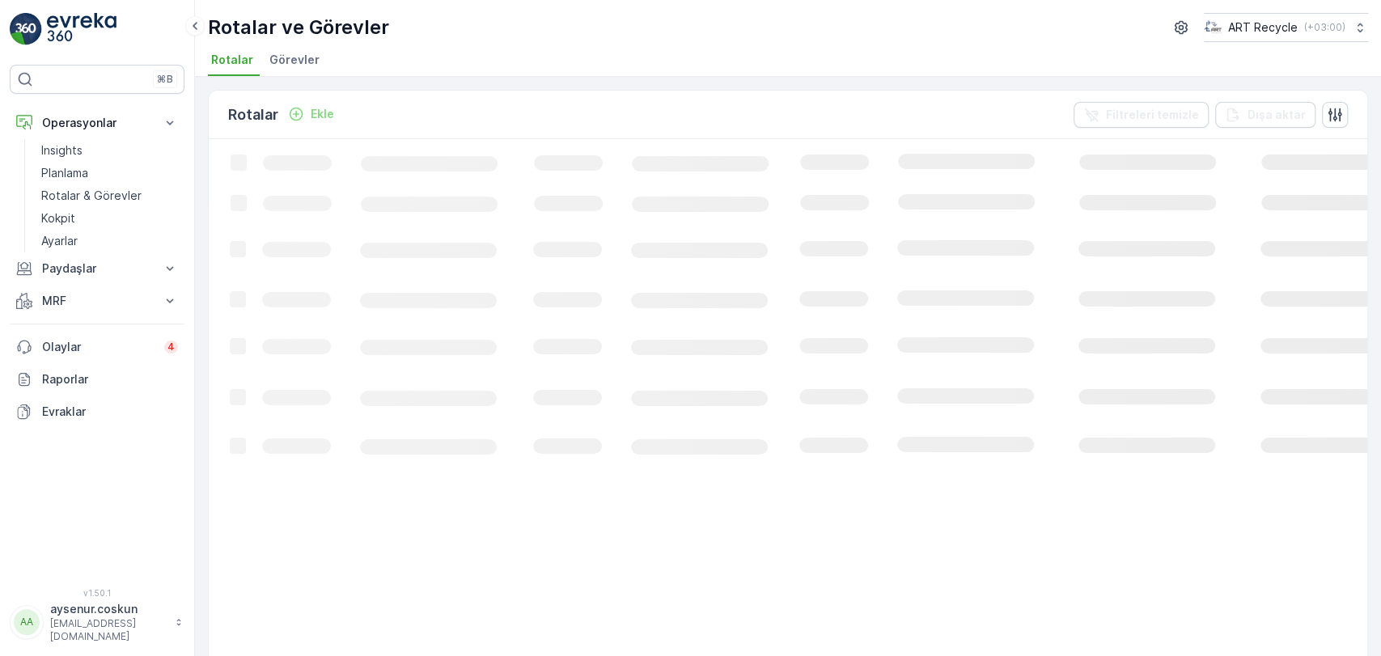
click at [299, 50] on li "Görevler" at bounding box center [296, 63] width 60 height 28
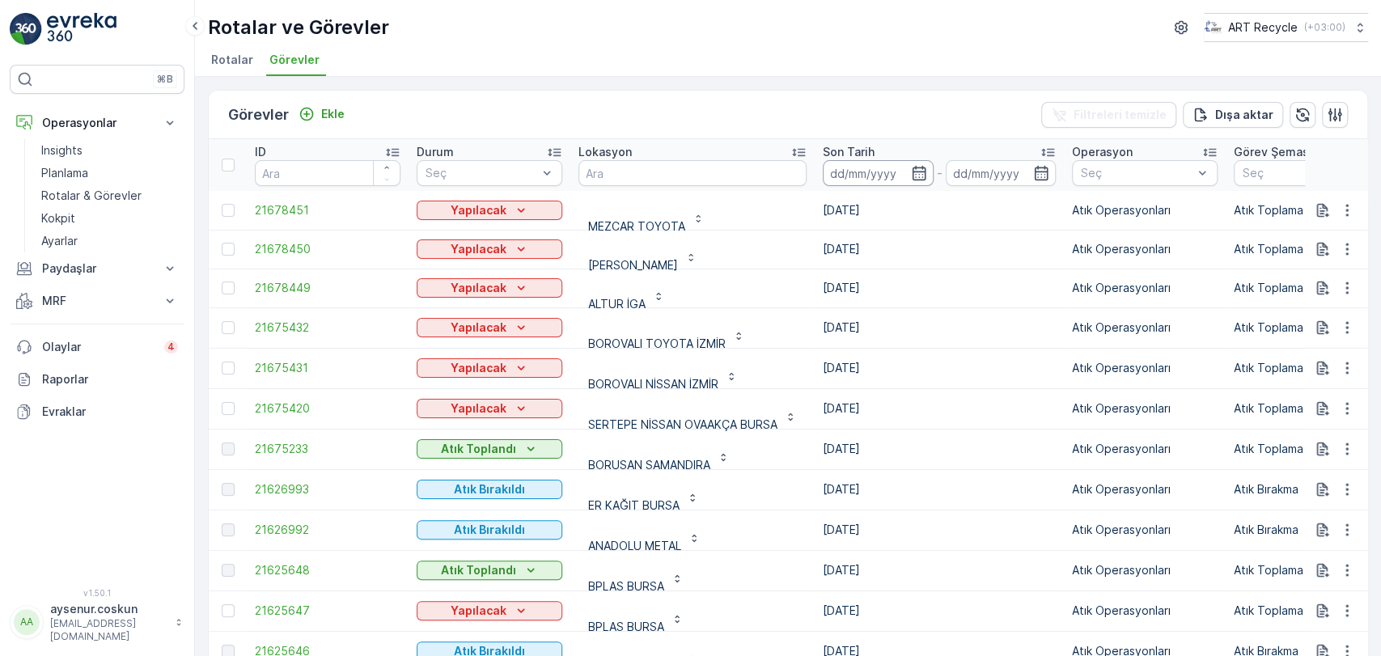
click at [862, 167] on input at bounding box center [878, 173] width 111 height 26
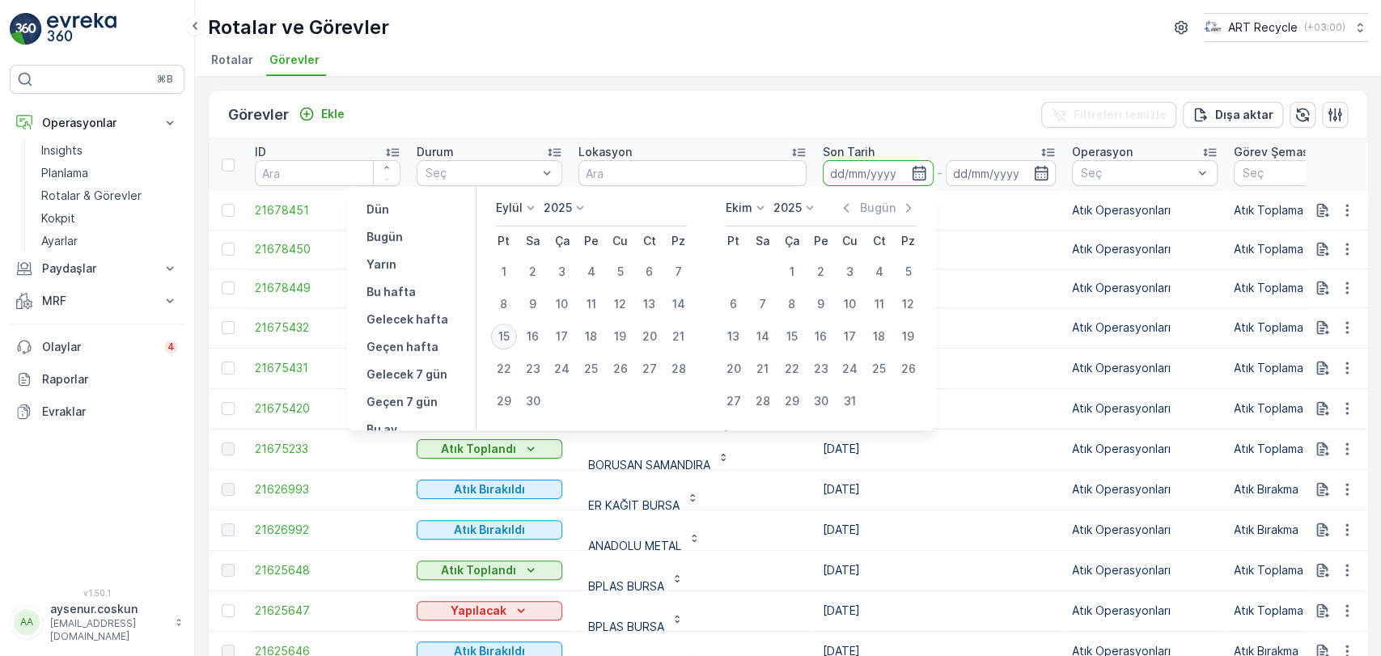
click at [505, 337] on div "15" at bounding box center [504, 337] width 26 height 26
type input "[DATE]"
click at [505, 337] on div "15" at bounding box center [504, 337] width 26 height 26
type input "[DATE]"
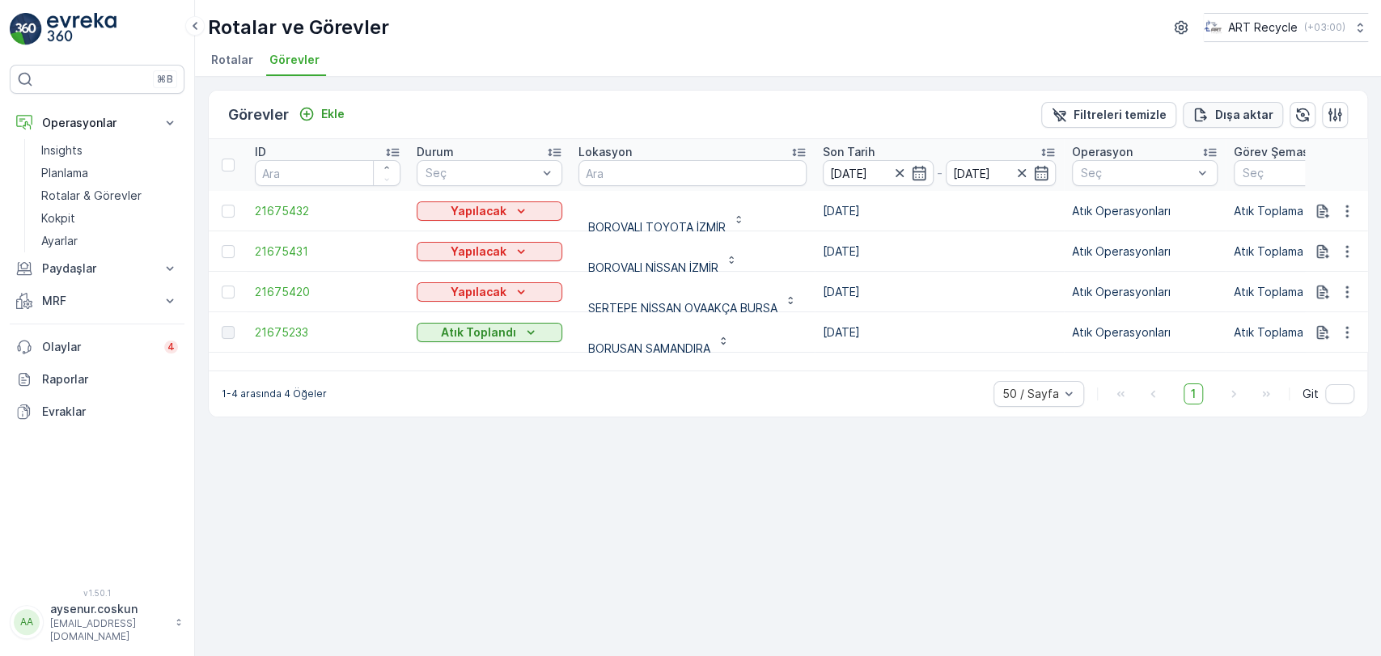
click at [1274, 118] on button "Dışa aktar" at bounding box center [1233, 115] width 100 height 26
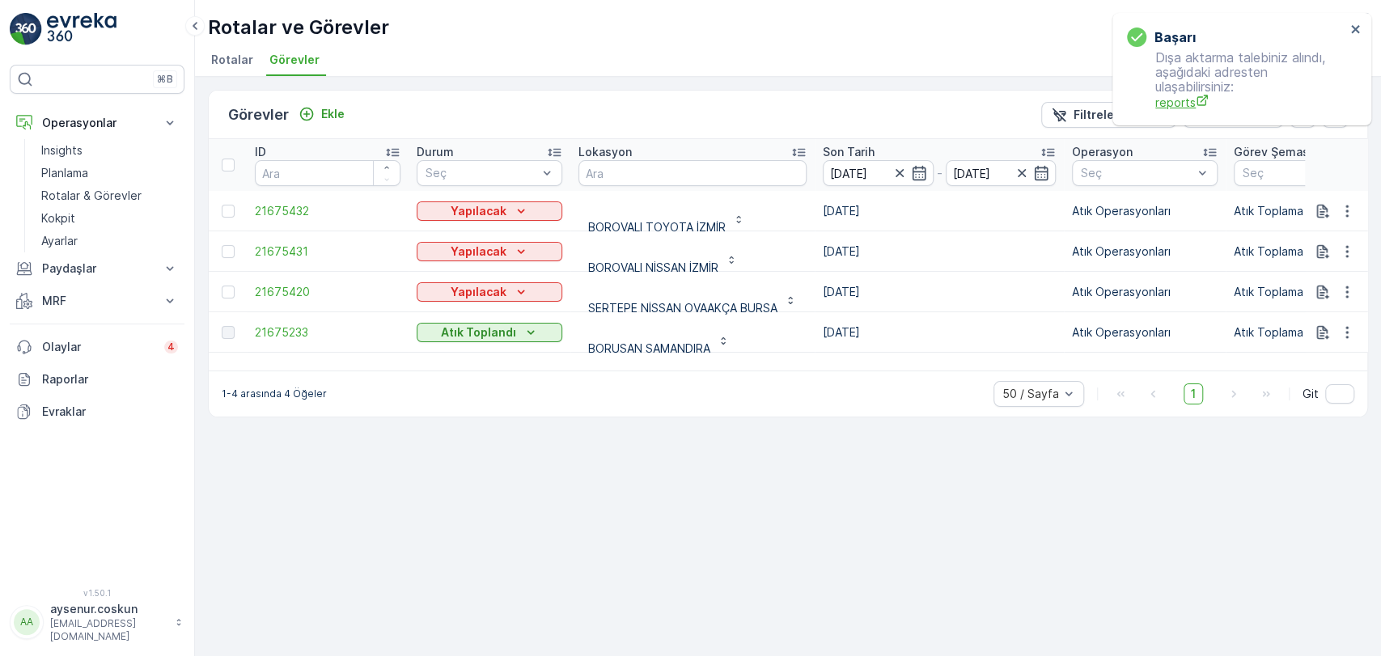
click at [1175, 104] on span "reports" at bounding box center [1250, 102] width 190 height 17
click at [103, 146] on link "Insights" at bounding box center [110, 150] width 150 height 23
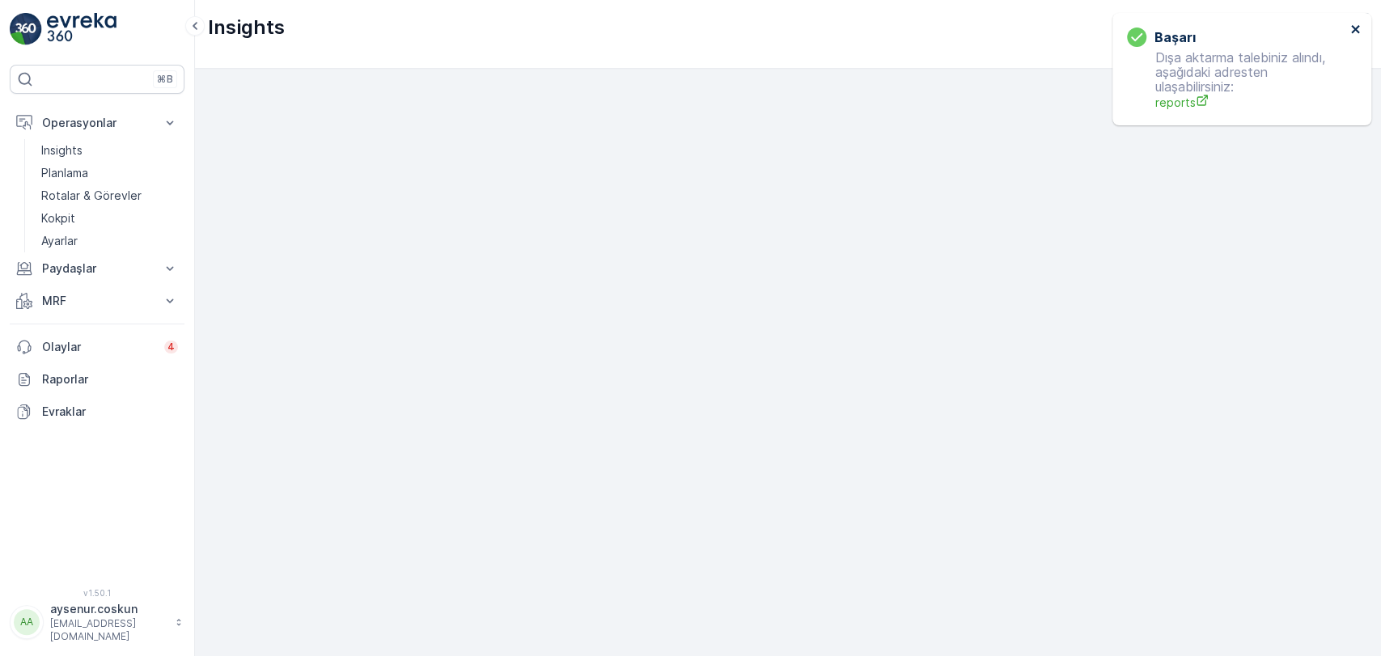
click at [1357, 28] on icon "close" at bounding box center [1355, 29] width 8 height 8
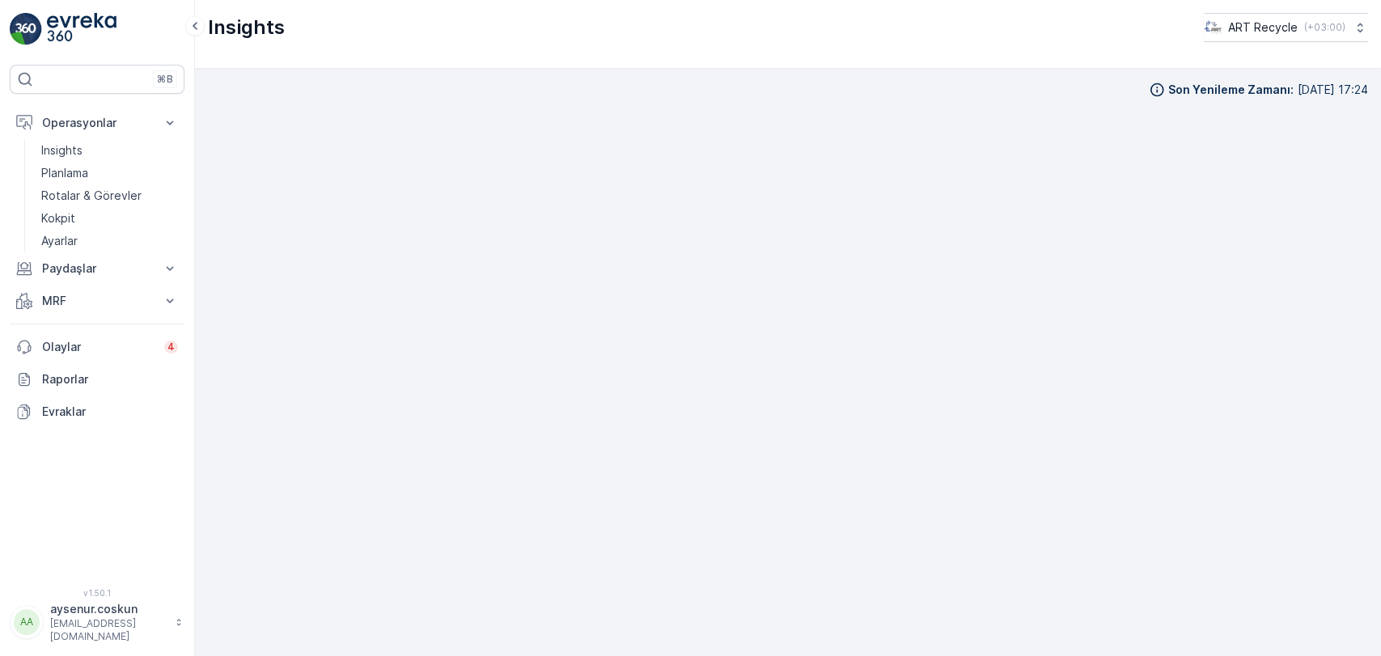
scroll to position [15, 0]
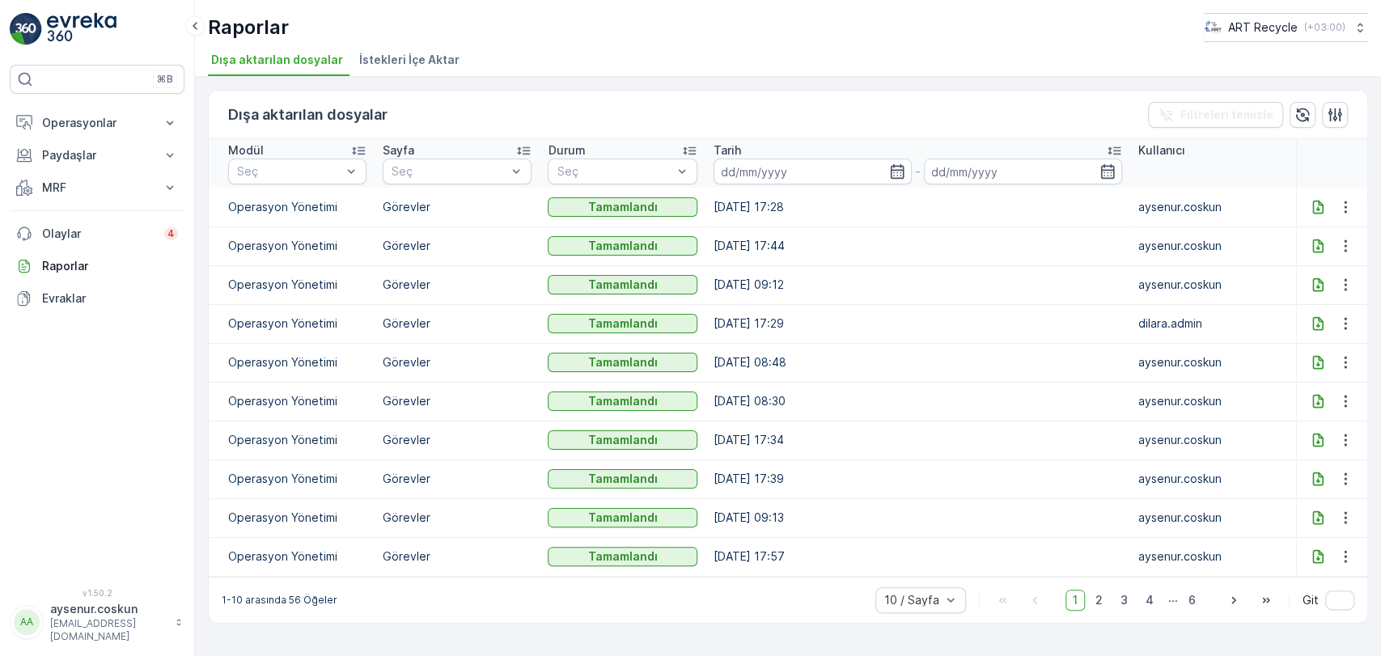
click at [1310, 206] on icon at bounding box center [1318, 207] width 16 height 16
